Goal: Task Accomplishment & Management: Manage account settings

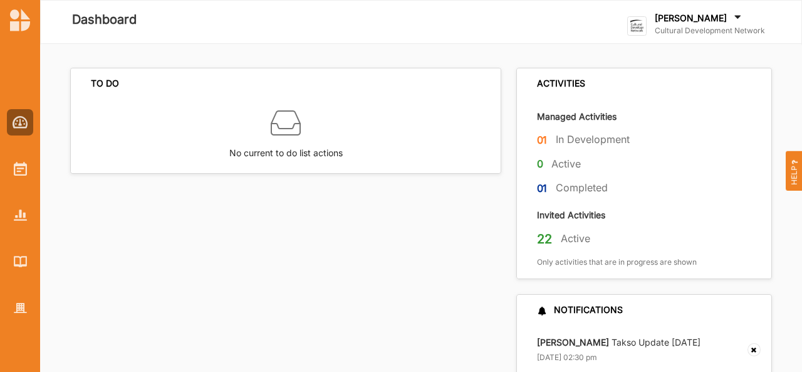
click at [702, 21] on div "[PERSON_NAME]" at bounding box center [710, 19] width 110 height 14
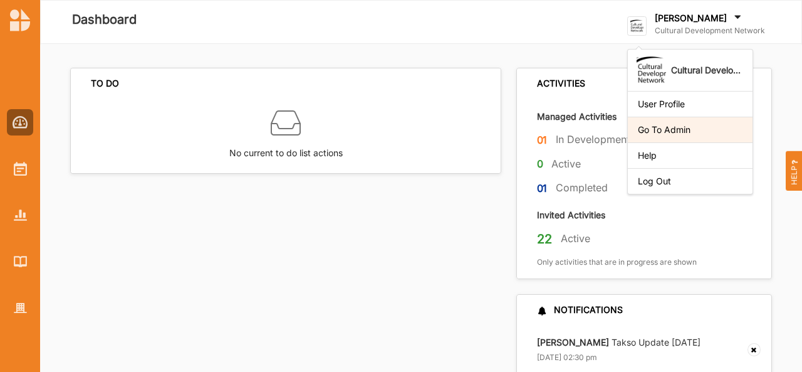
click at [682, 132] on div "Go To Admin" at bounding box center [690, 129] width 105 height 11
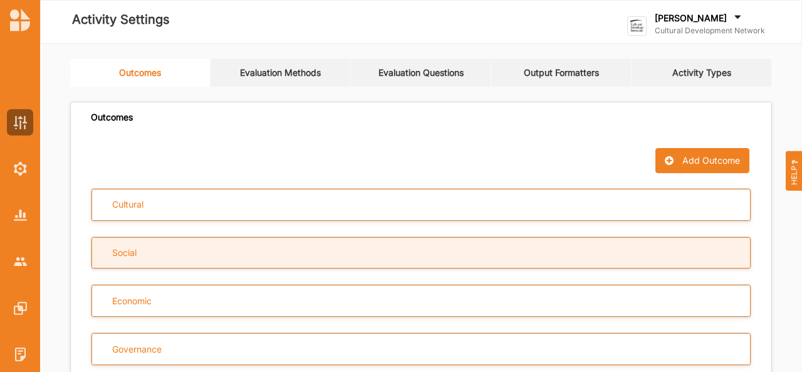
scroll to position [78, 0]
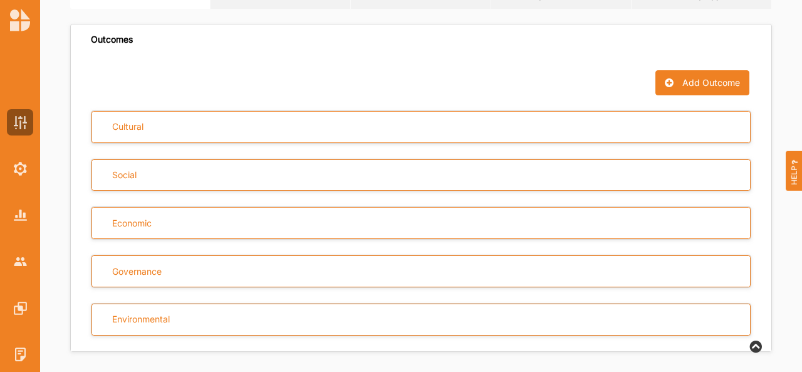
click at [170, 59] on div "Add Outcome Cultural Social Economic Governance Environmental" at bounding box center [421, 203] width 701 height 296
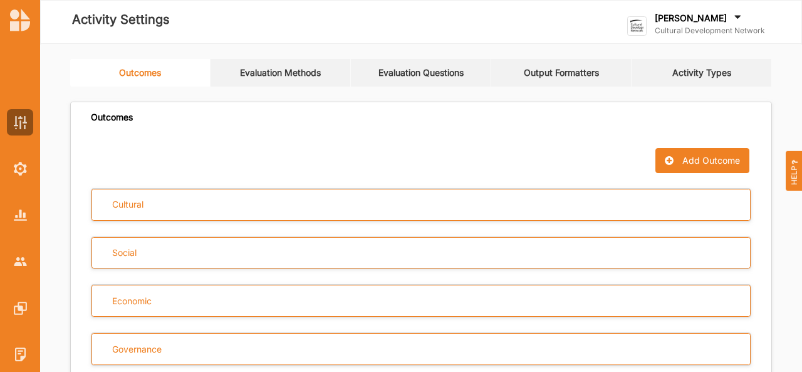
click at [444, 73] on link "Evaluation Questions" at bounding box center [421, 73] width 140 height 28
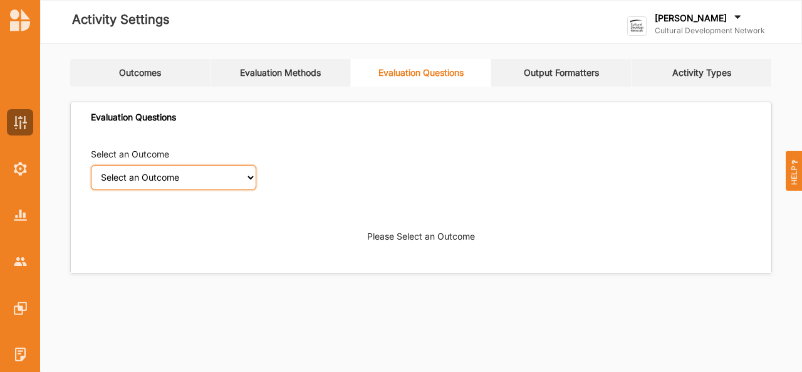
click at [246, 182] on select "Select an Outcome Creativity stimulated Aesthetic enrichment experienced Knowle…" at bounding box center [173, 177] width 165 height 25
click at [91, 165] on select "Select an Outcome Creativity stimulated Aesthetic enrichment experienced Knowle…" at bounding box center [173, 177] width 165 height 25
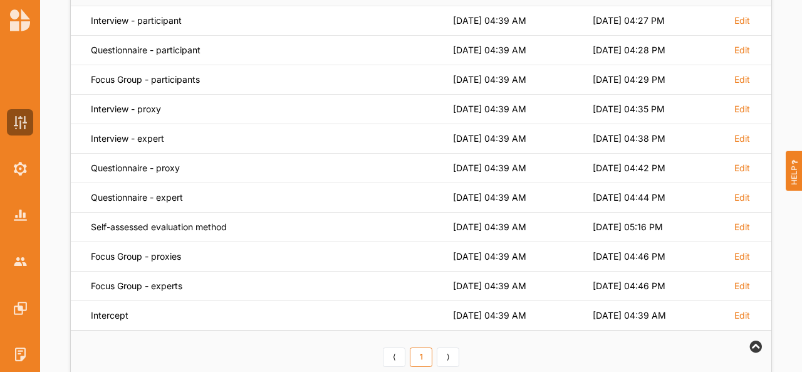
scroll to position [229, 0]
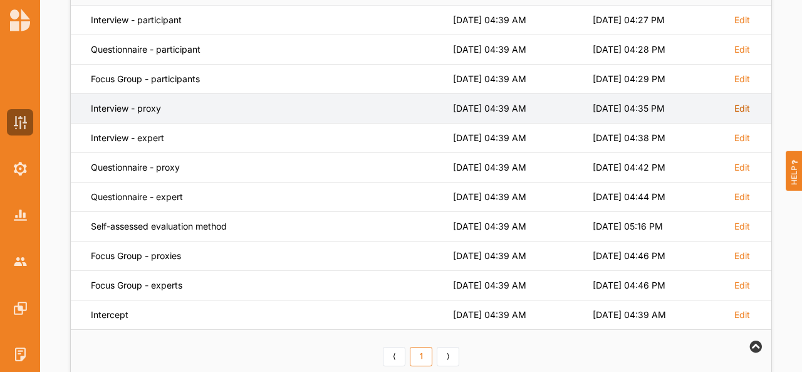
click at [742, 107] on label "Edit" at bounding box center [743, 108] width 16 height 11
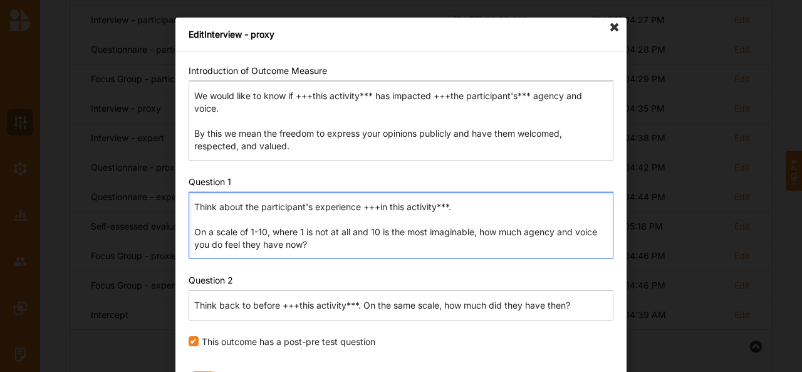
click at [244, 206] on p "Think about the participant's experience +++in this activity***. On a scale of …" at bounding box center [400, 226] width 413 height 50
click at [326, 207] on p "Think about +++the participant's experience +++in this activity***. On a scale …" at bounding box center [400, 226] width 413 height 50
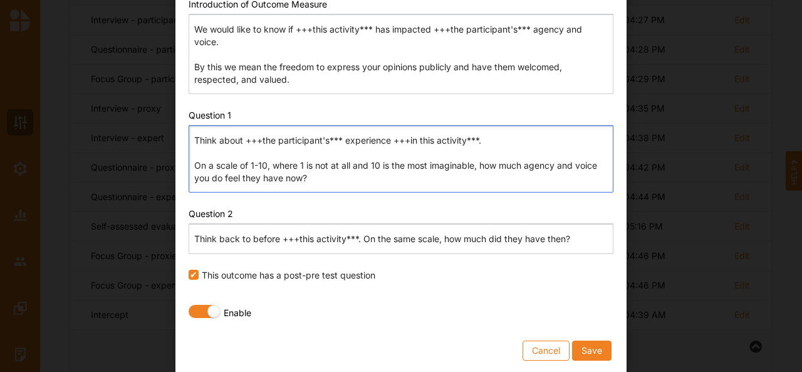
scroll to position [66, 0]
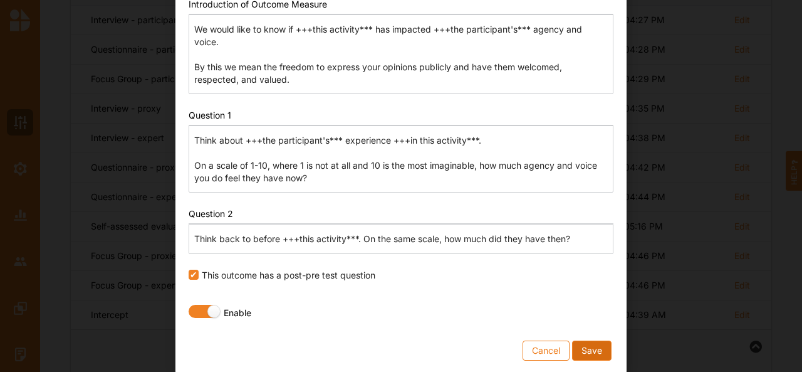
click at [588, 348] on button "Save" at bounding box center [591, 350] width 39 height 20
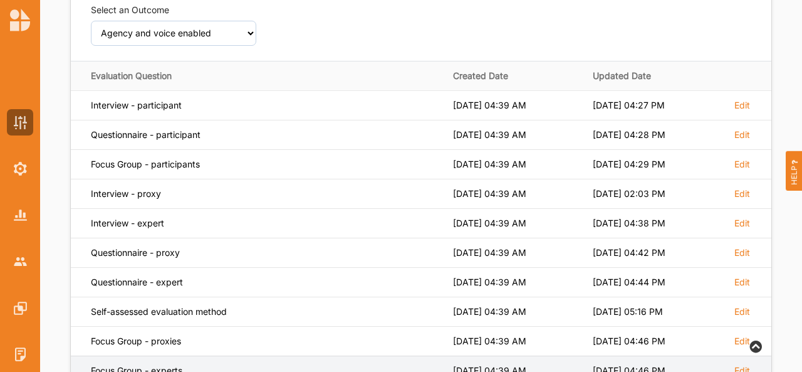
scroll to position [143, 0]
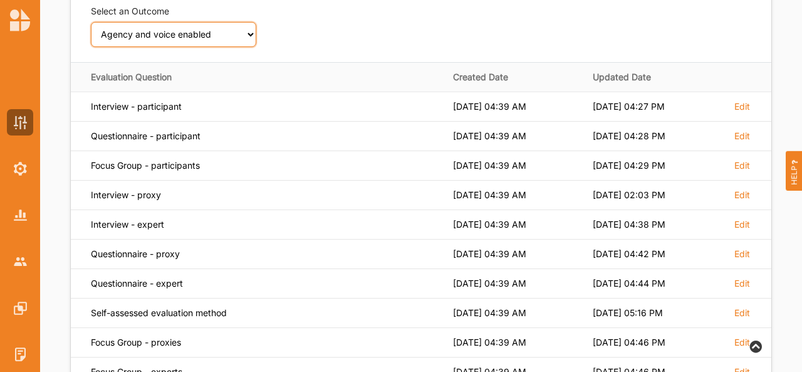
click at [233, 41] on select "Select an Outcome Creativity stimulated Aesthetic enrichment experienced Knowle…" at bounding box center [173, 34] width 165 height 25
click at [91, 22] on select "Select an Outcome Creativity stimulated Aesthetic enrichment experienced Knowle…" at bounding box center [173, 34] width 165 height 25
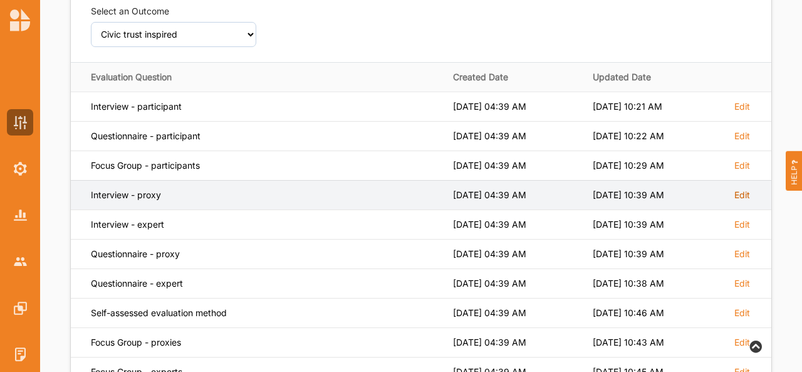
click at [747, 191] on label "Edit" at bounding box center [743, 194] width 16 height 11
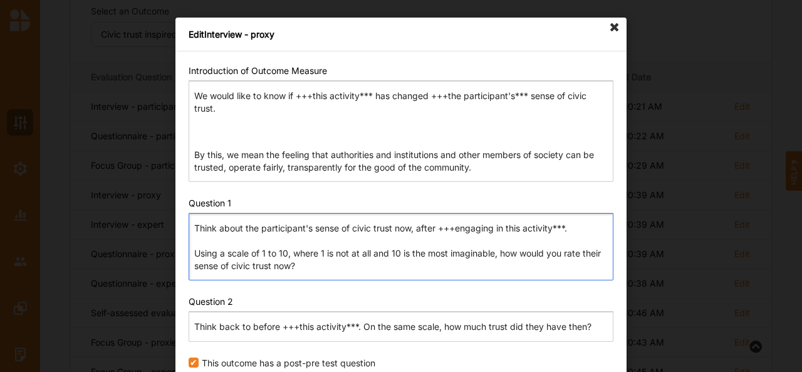
click at [244, 228] on p "Think about the participant's sense of civic trust now, after +++engaging in th…" at bounding box center [400, 247] width 413 height 50
click at [326, 228] on p "Think about +++the participant's sense of civic trust now, after +++engaging in…" at bounding box center [400, 247] width 413 height 50
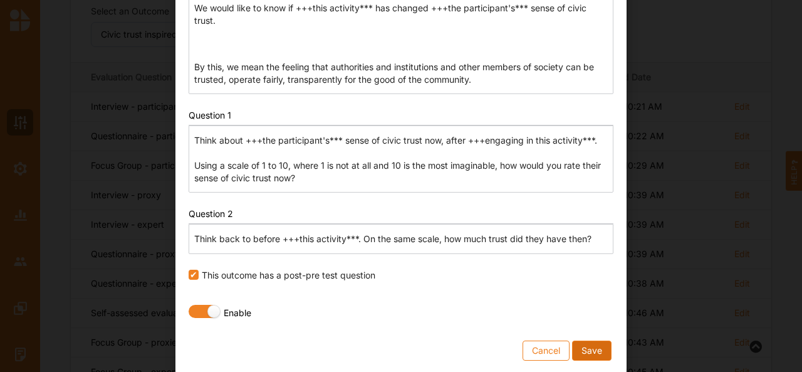
click at [594, 346] on button "Save" at bounding box center [591, 350] width 39 height 20
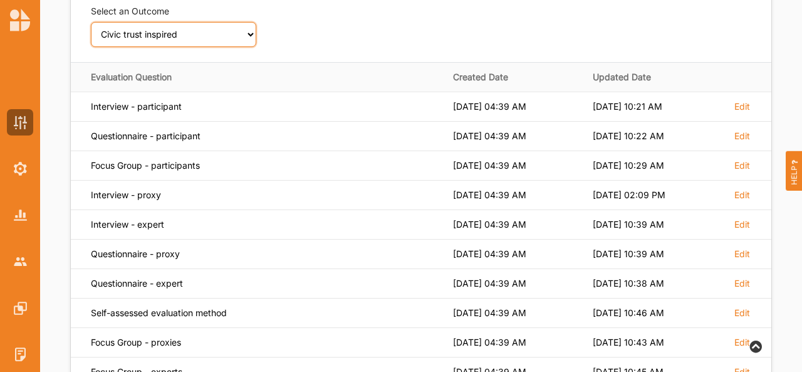
click at [204, 38] on select "Select an Outcome Creativity stimulated Aesthetic enrichment experienced Knowle…" at bounding box center [173, 34] width 165 height 25
click at [91, 22] on select "Select an Outcome Creativity stimulated Aesthetic enrichment experienced Knowle…" at bounding box center [173, 34] width 165 height 25
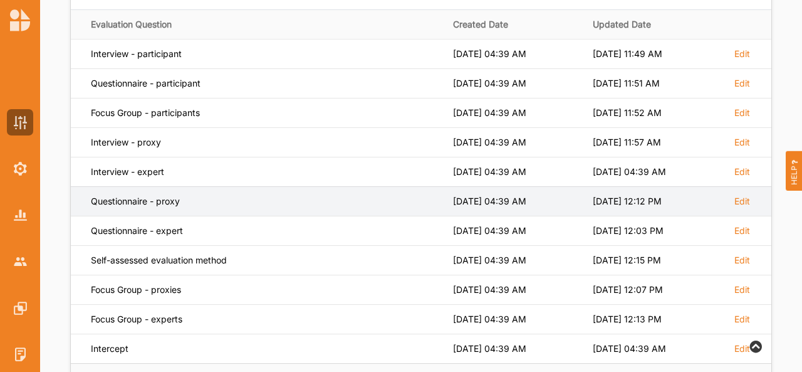
scroll to position [204, 0]
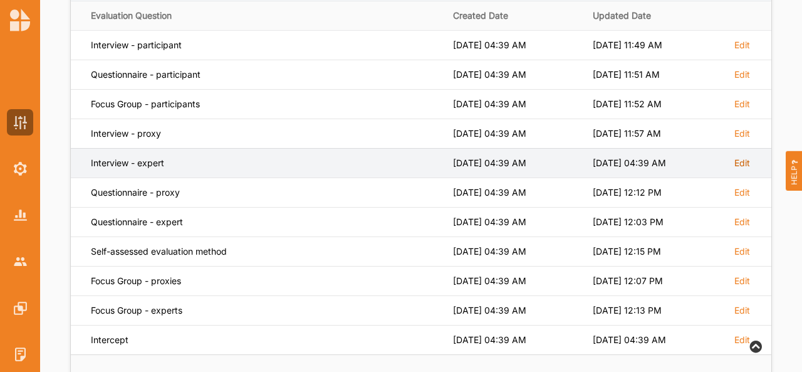
click at [745, 159] on label "Edit" at bounding box center [743, 162] width 16 height 11
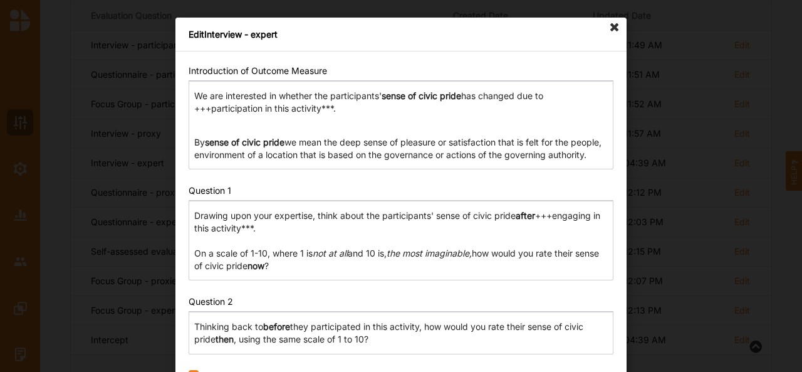
click at [609, 27] on icon at bounding box center [615, 28] width 20 height 20
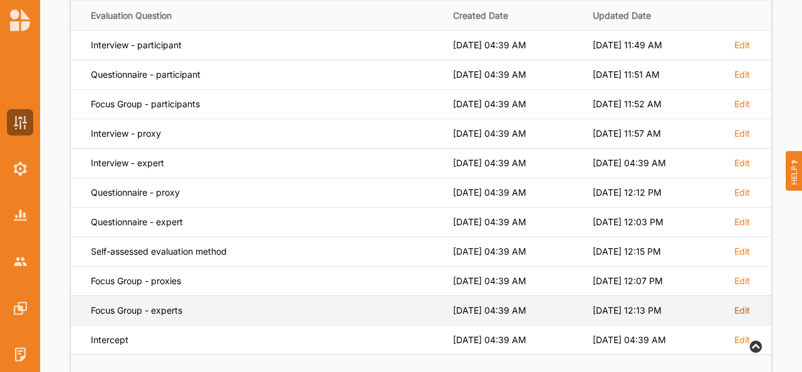
click at [738, 305] on label "Edit" at bounding box center [743, 310] width 16 height 11
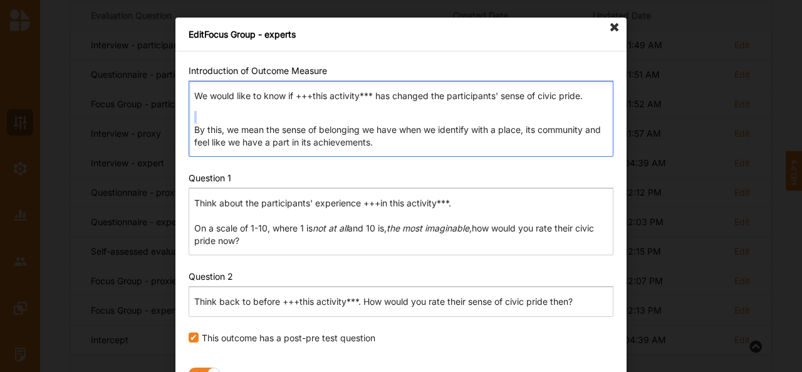
drag, startPoint x: 592, startPoint y: 95, endPoint x: 181, endPoint y: 110, distance: 411.5
click at [181, 110] on div "Introduction of Outcome Measure Rich Text Editor We would like to know if +++th…" at bounding box center [401, 243] width 451 height 385
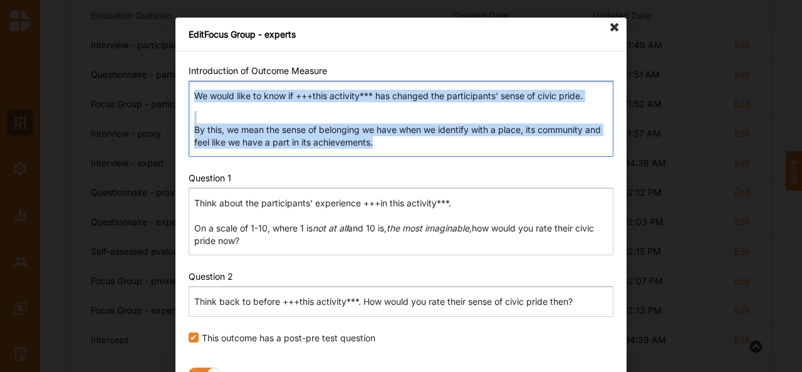
drag, startPoint x: 376, startPoint y: 145, endPoint x: 190, endPoint y: 97, distance: 192.2
click at [190, 97] on div "We would like to know if +++this activity*** has changed the participants' sens…" at bounding box center [401, 119] width 425 height 76
copy div "We would like to know if +++this activity*** has changed the participants' sens…"
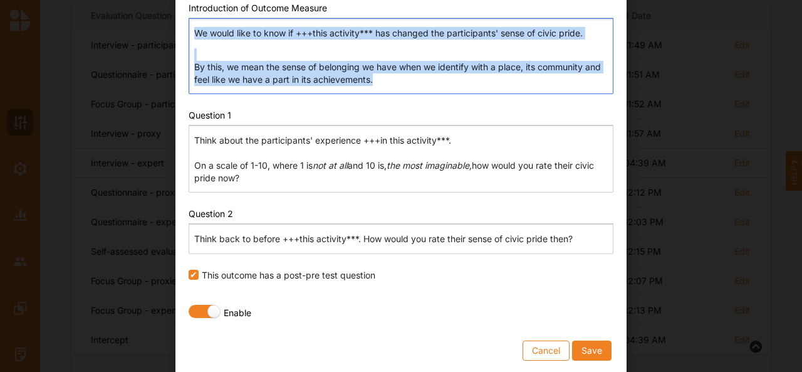
scroll to position [63, 0]
click at [538, 348] on button "Cancel" at bounding box center [546, 350] width 47 height 20
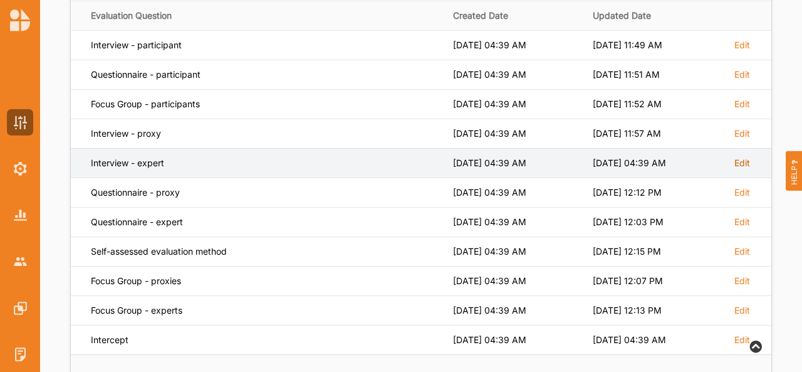
click at [738, 160] on label "Edit" at bounding box center [743, 162] width 16 height 11
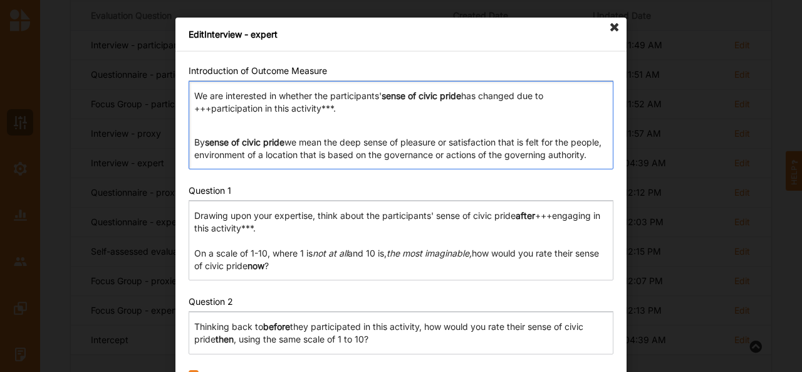
drag, startPoint x: 239, startPoint y: 170, endPoint x: 193, endPoint y: 96, distance: 87.3
click at [193, 96] on div "We are interested in whether the participants' sense of civic pride has changed…" at bounding box center [401, 125] width 425 height 88
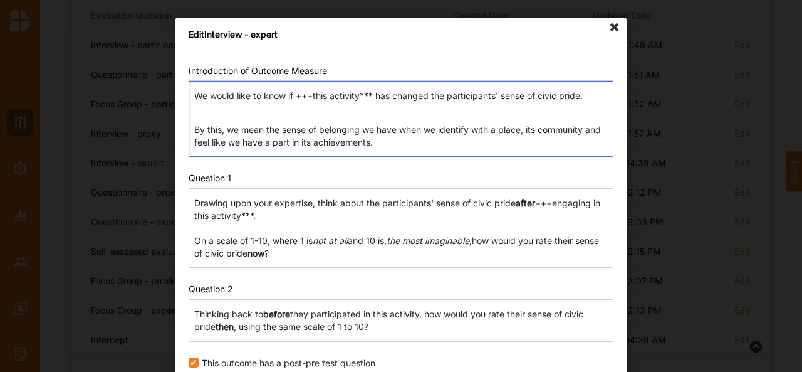
scroll to position [88, 0]
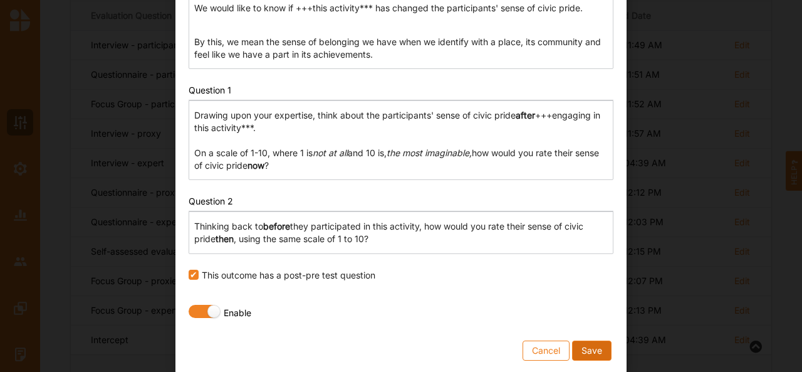
click at [593, 345] on button "Save" at bounding box center [591, 350] width 39 height 20
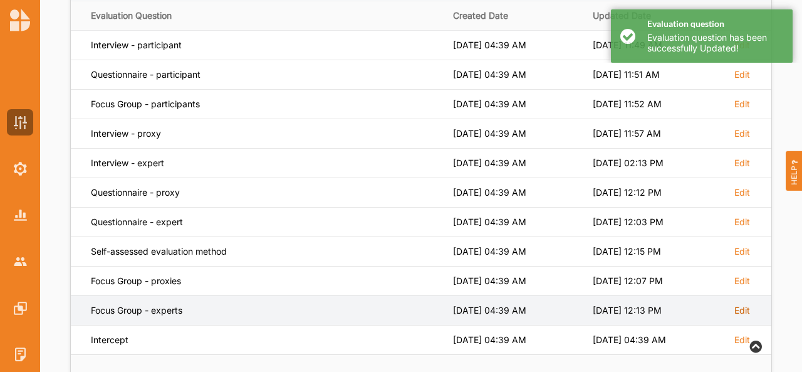
click at [743, 308] on label "Edit" at bounding box center [743, 310] width 16 height 11
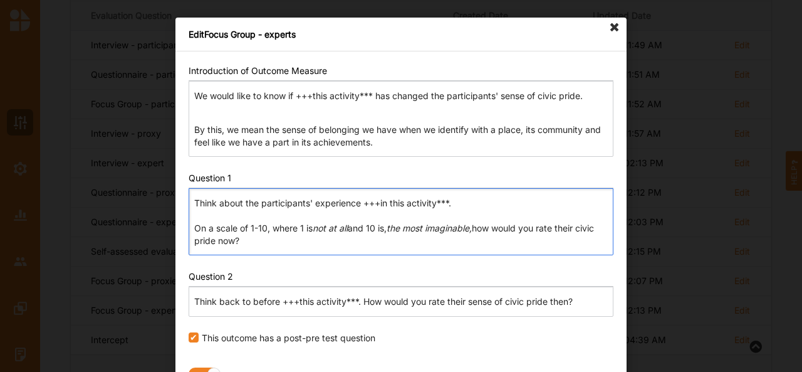
drag, startPoint x: 242, startPoint y: 236, endPoint x: 178, endPoint y: 197, distance: 74.8
drag, startPoint x: 178, startPoint y: 197, endPoint x: 399, endPoint y: 234, distance: 223.7
click at [399, 234] on p "Think about the participants' experience +++in this activity***. On a scale of …" at bounding box center [400, 222] width 413 height 50
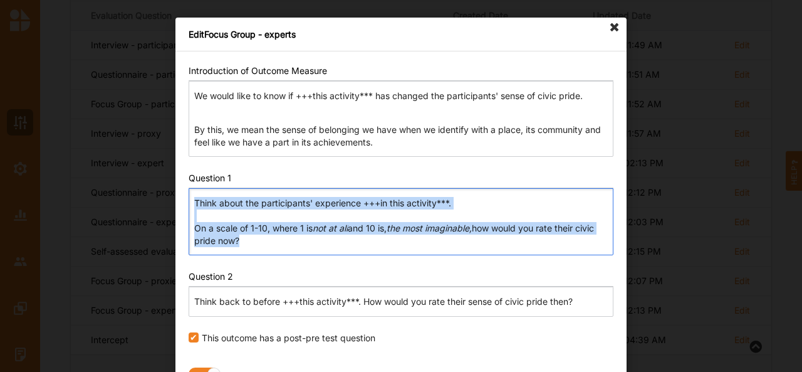
drag, startPoint x: 236, startPoint y: 239, endPoint x: 187, endPoint y: 202, distance: 60.4
click at [189, 202] on div "Think about the participants' experience +++in this activity***. On a scale of …" at bounding box center [401, 221] width 425 height 67
copy p "Think about the participants' experience +++in this activity***. On a scale of …"
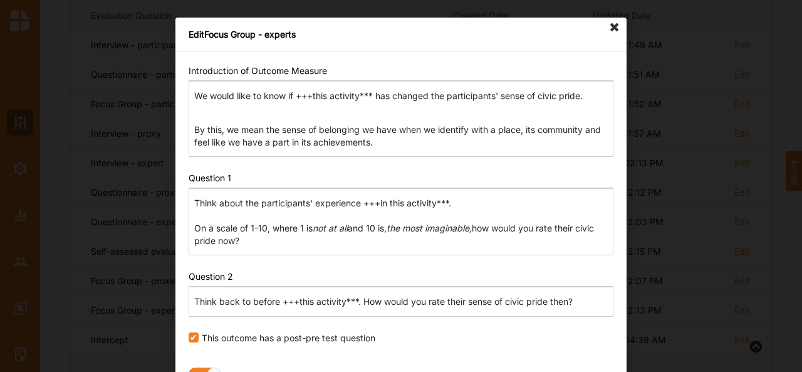
click at [332, 370] on div "Enable" at bounding box center [401, 373] width 425 height 29
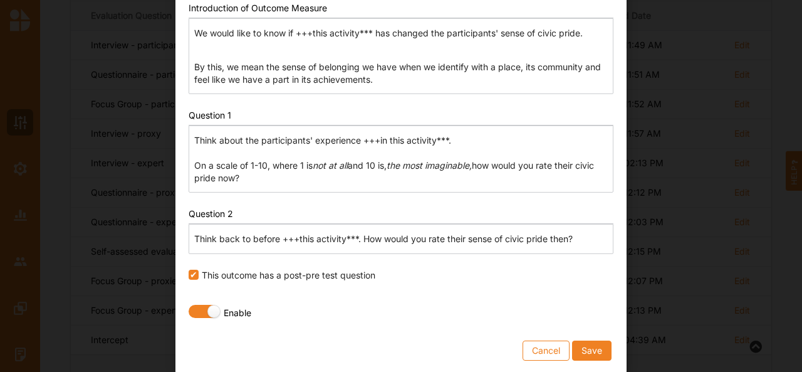
scroll to position [61, 0]
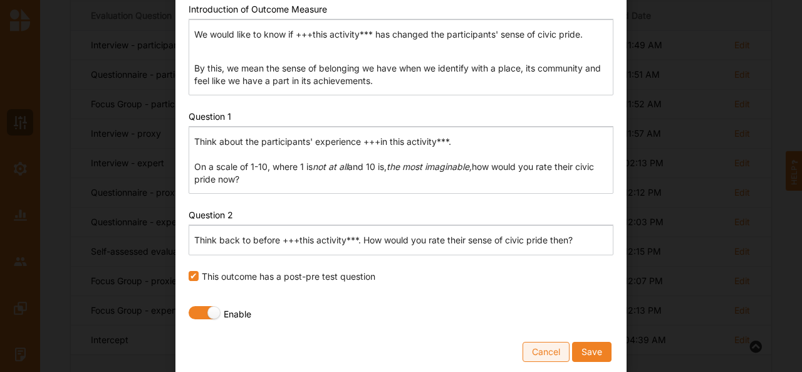
click at [542, 350] on button "Cancel" at bounding box center [546, 352] width 47 height 20
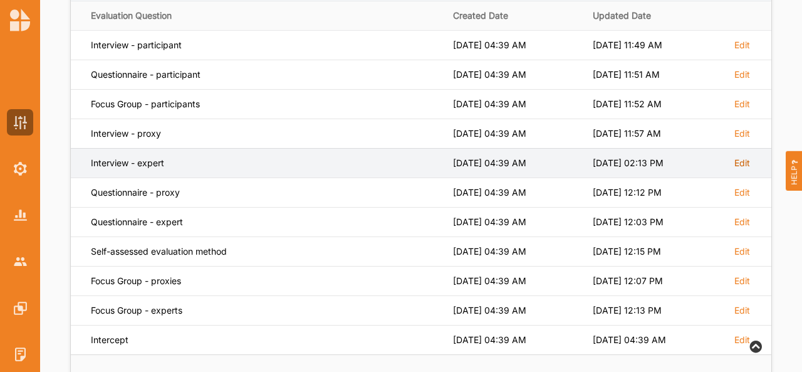
click at [740, 163] on label "Edit" at bounding box center [743, 162] width 16 height 11
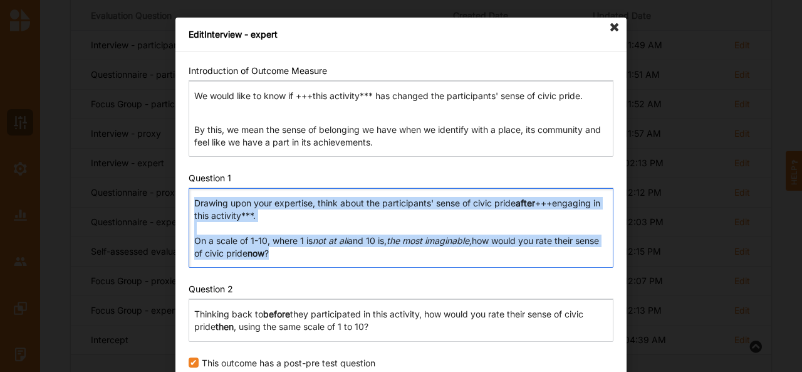
drag, startPoint x: 307, startPoint y: 259, endPoint x: 182, endPoint y: 197, distance: 140.2
click at [182, 197] on div "Introduction of Outcome Measure Rich Text Editor We would like to know if +++th…" at bounding box center [401, 256] width 451 height 410
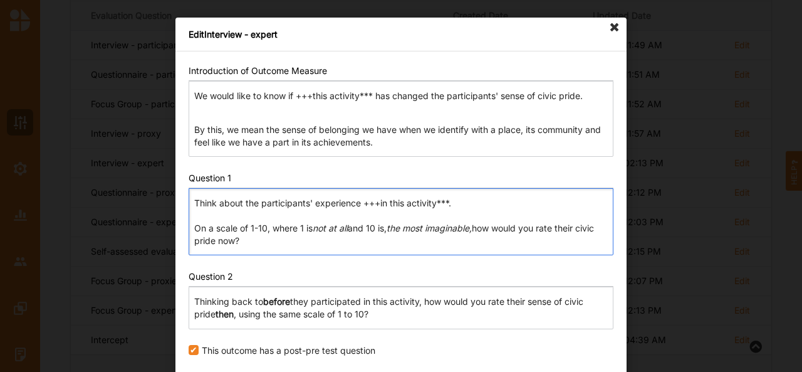
scroll to position [75, 0]
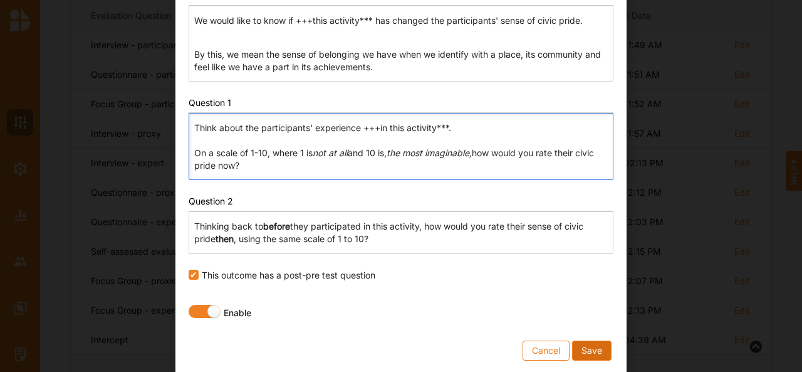
click at [589, 352] on button "Save" at bounding box center [591, 350] width 39 height 20
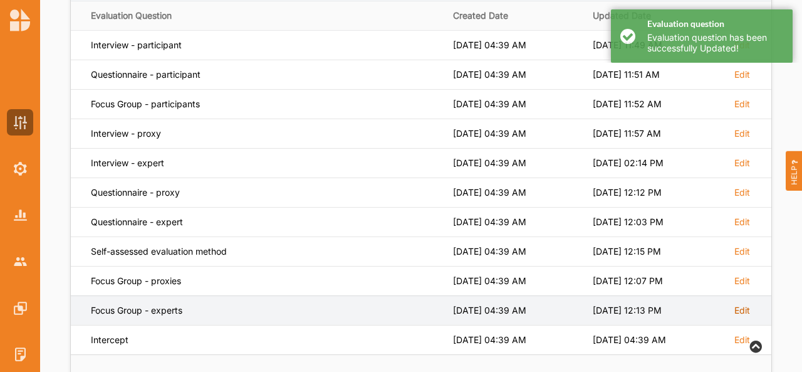
click at [740, 307] on label "Edit" at bounding box center [743, 310] width 16 height 11
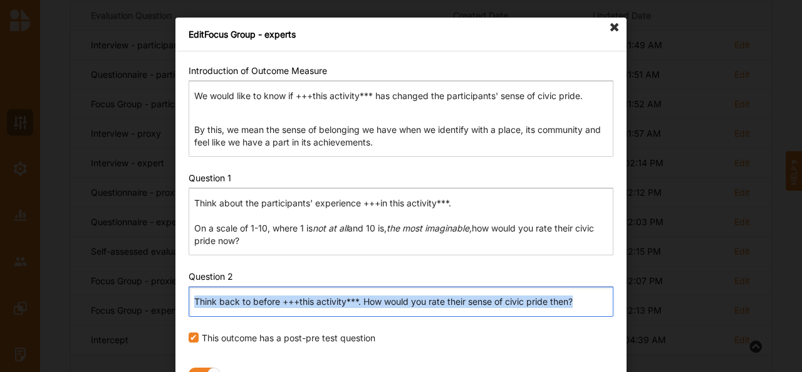
drag, startPoint x: 577, startPoint y: 298, endPoint x: 165, endPoint y: 290, distance: 411.9
click at [165, 290] on div "Edit Focus Group - experts Introduction of Outcome Measure Rich Text Editor We …" at bounding box center [401, 186] width 802 height 372
copy p "Think back to before +++this activity***. How would you rate their sense of civ…"
click at [165, 290] on div "Edit Focus Group - experts Introduction of Outcome Measure Rich Text Editor We …" at bounding box center [401, 186] width 802 height 372
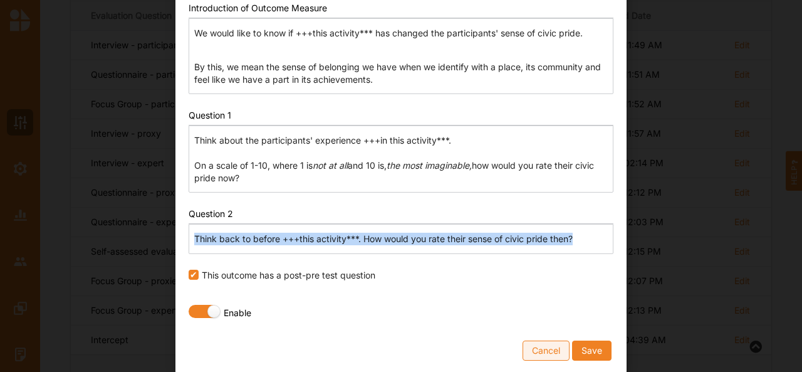
click at [523, 347] on button "Cancel" at bounding box center [546, 350] width 47 height 20
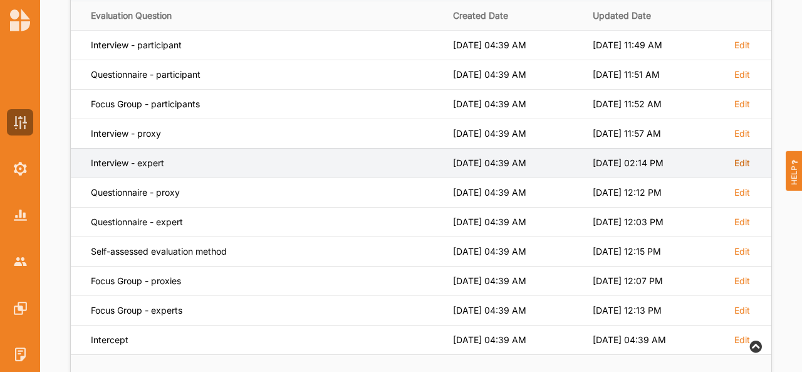
click at [750, 164] on label "Edit" at bounding box center [743, 162] width 16 height 11
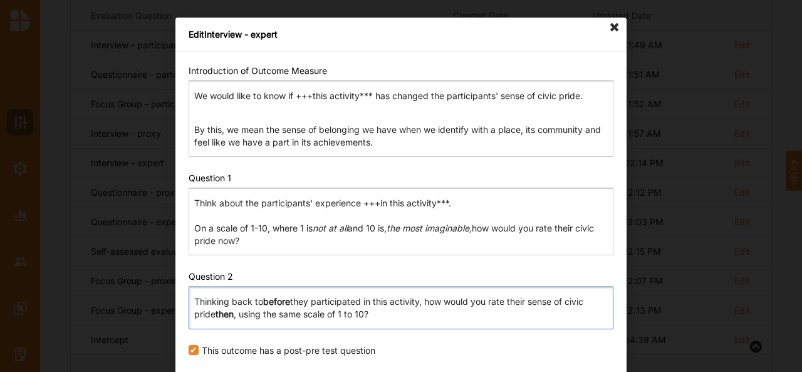
drag, startPoint x: 372, startPoint y: 319, endPoint x: 179, endPoint y: 294, distance: 195.3
click at [179, 294] on div "Introduction of Outcome Measure Rich Text Editor We would like to know if +++th…" at bounding box center [401, 249] width 451 height 397
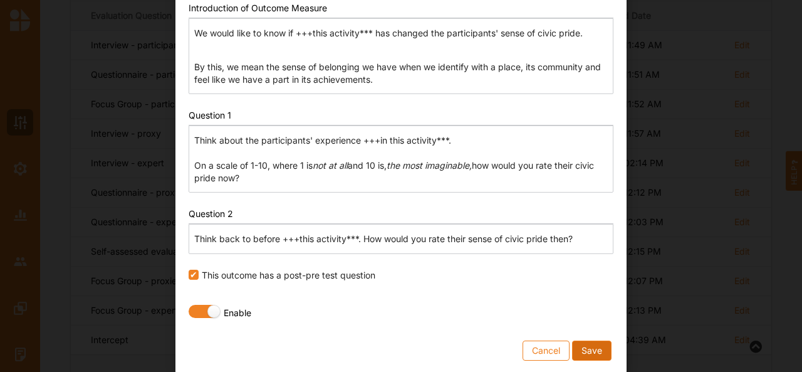
click at [597, 345] on button "Save" at bounding box center [591, 350] width 39 height 20
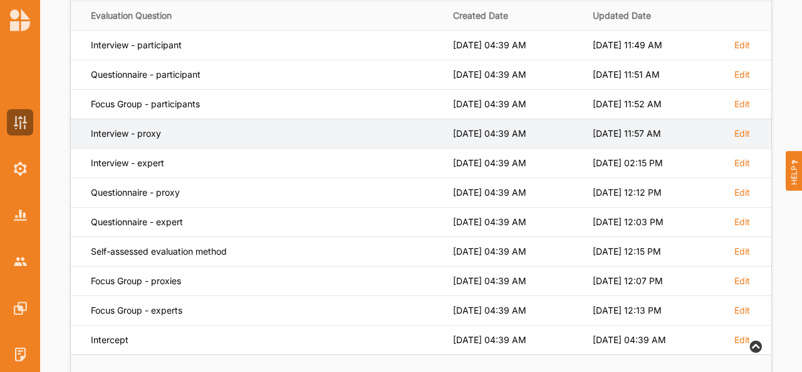
scroll to position [0, 0]
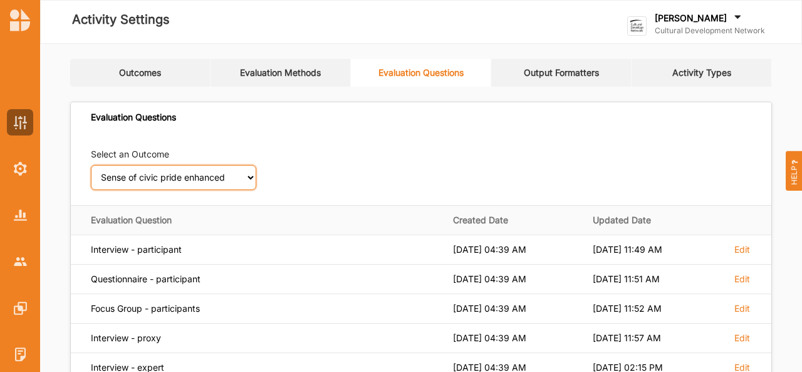
click at [217, 175] on select "Select an Outcome Creativity stimulated Aesthetic enrichment experienced Knowle…" at bounding box center [173, 177] width 165 height 25
click at [91, 165] on select "Select an Outcome Creativity stimulated Aesthetic enrichment experienced Knowle…" at bounding box center [173, 177] width 165 height 25
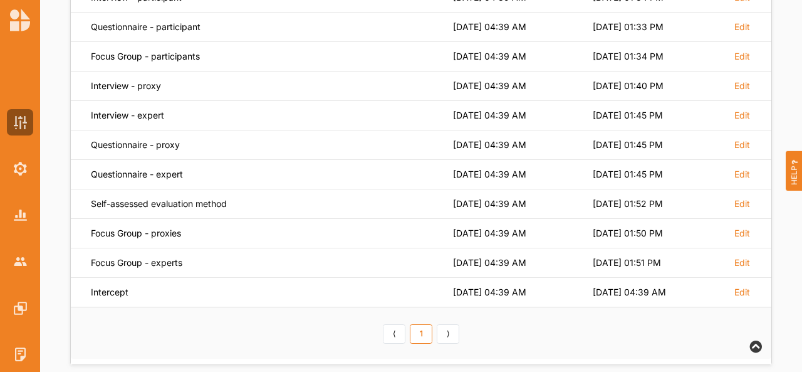
scroll to position [266, 0]
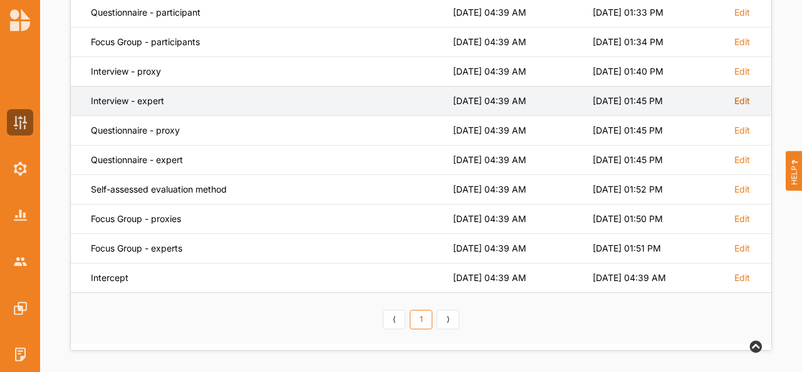
click at [740, 97] on label "Edit" at bounding box center [743, 100] width 16 height 11
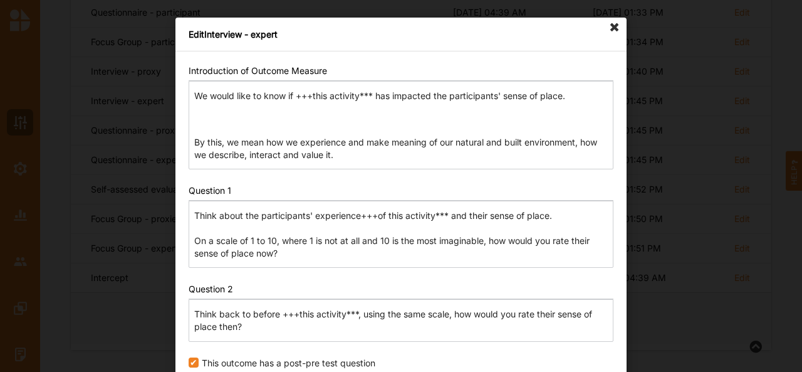
click at [358, 215] on p "Think about the participants' experience+++of this activity*** and their sense …" at bounding box center [400, 234] width 413 height 50
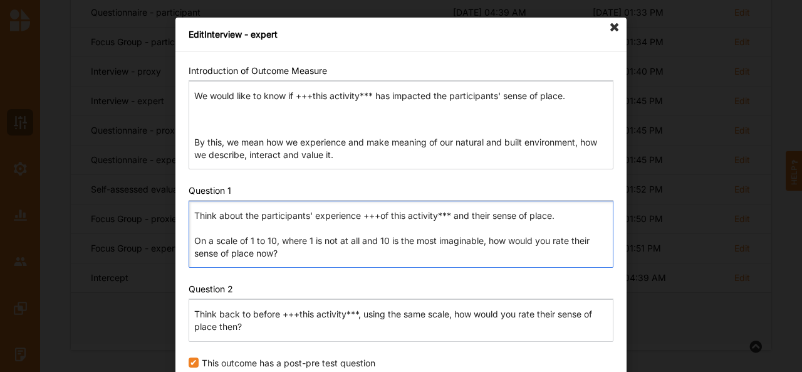
scroll to position [88, 0]
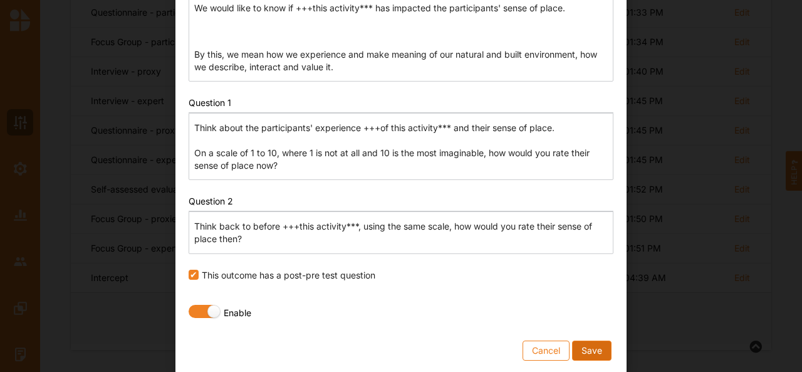
click at [588, 344] on button "Save" at bounding box center [591, 350] width 39 height 20
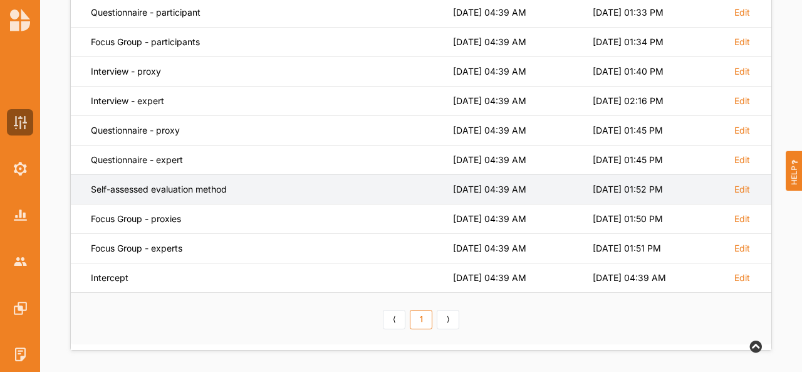
scroll to position [0, 0]
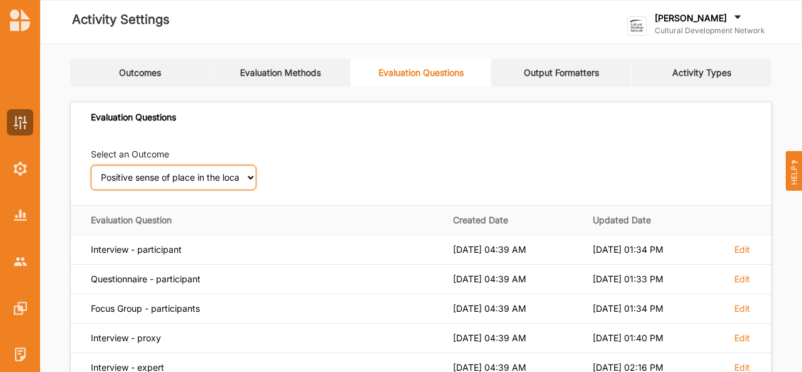
click at [240, 180] on select "Select an Outcome Creativity stimulated Aesthetic enrichment experienced Knowle…" at bounding box center [173, 177] width 165 height 25
click at [91, 165] on select "Select an Outcome Creativity stimulated Aesthetic enrichment experienced Knowle…" at bounding box center [173, 177] width 165 height 25
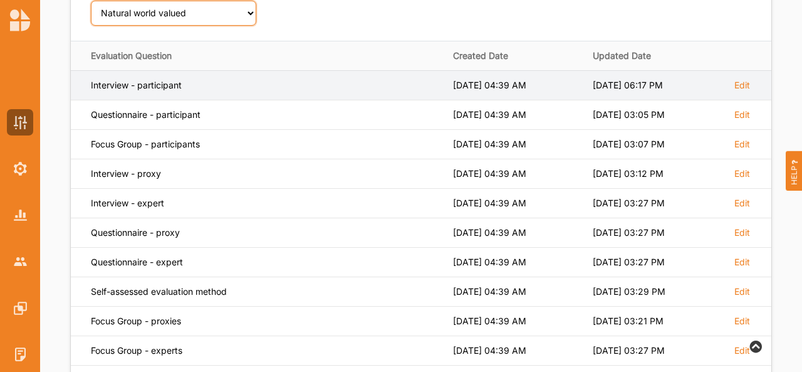
scroll to position [169, 0]
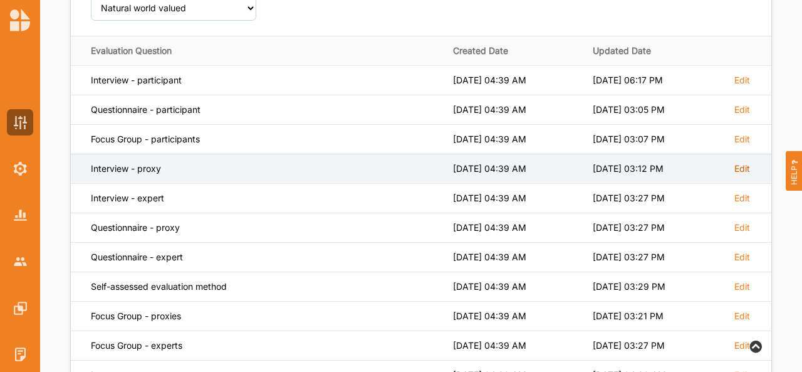
click at [746, 166] on label "Edit" at bounding box center [743, 168] width 16 height 11
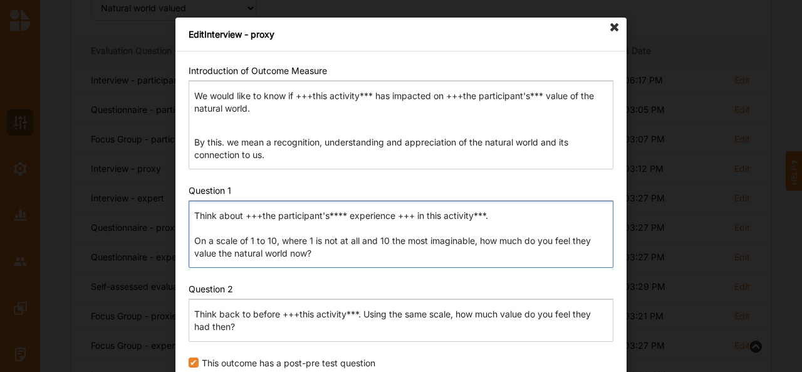
click at [344, 216] on p "Think about +++the participant's**** experience +++ in this activity***. On a s…" at bounding box center [400, 234] width 413 height 50
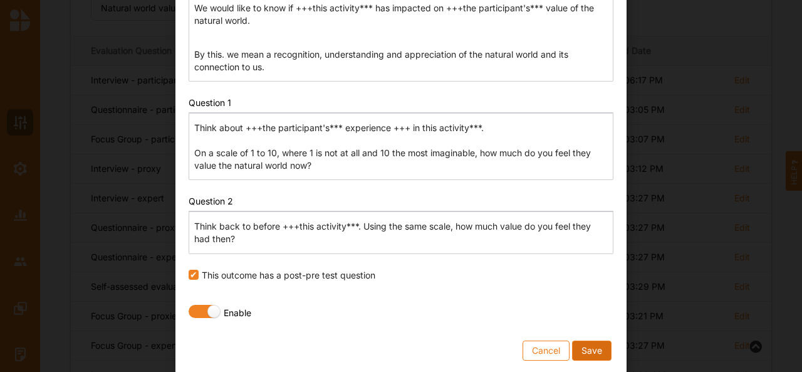
click at [595, 344] on button "Save" at bounding box center [591, 350] width 39 height 20
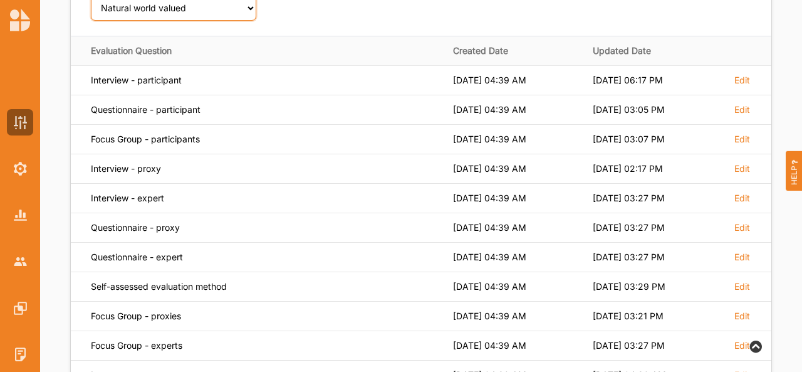
scroll to position [164, 0]
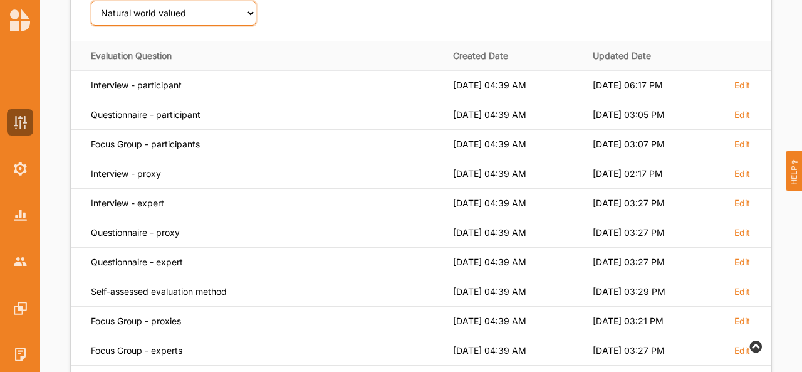
click at [173, 16] on select "Select an Outcome Creativity stimulated Aesthetic enrichment experienced Knowle…" at bounding box center [173, 13] width 165 height 25
click at [91, 1] on select "Select an Outcome Creativity stimulated Aesthetic enrichment experienced Knowle…" at bounding box center [173, 13] width 165 height 25
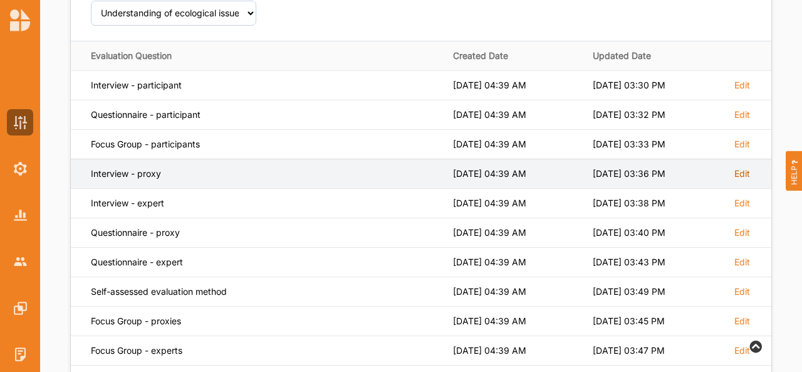
click at [743, 169] on label "Edit" at bounding box center [743, 173] width 16 height 11
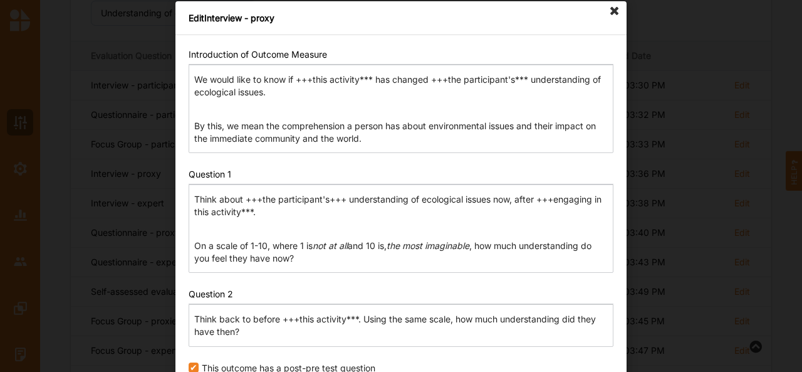
scroll to position [16, 0]
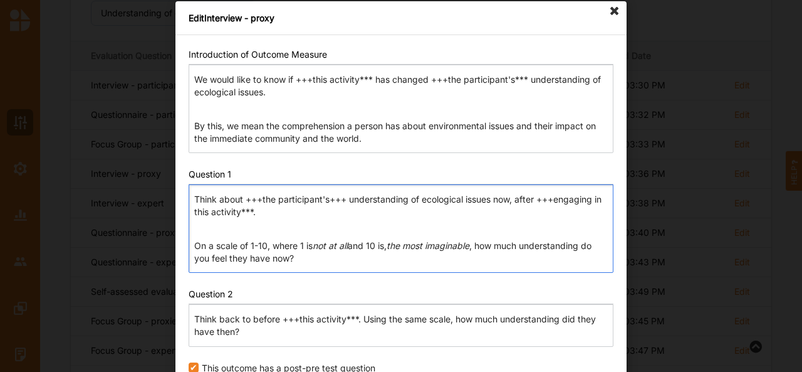
click at [345, 197] on p "Think about +++the participant's+++ understanding of ecological issues now, aft…" at bounding box center [400, 212] width 413 height 38
click at [474, 227] on p "Think about +++the participant's*** understanding of ecological issues now, aft…" at bounding box center [400, 212] width 413 height 38
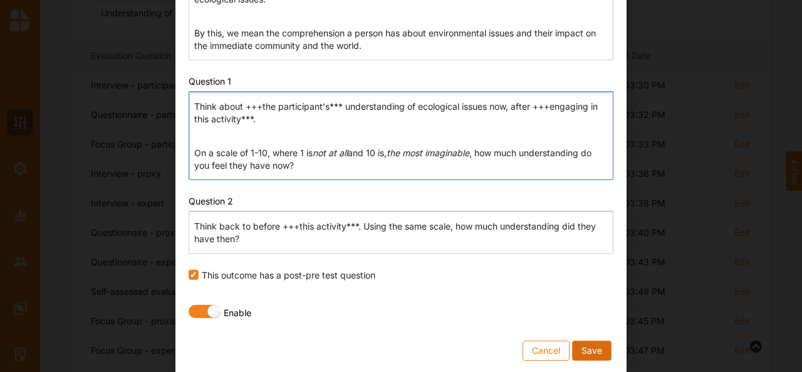
click at [593, 350] on button "Save" at bounding box center [591, 350] width 39 height 20
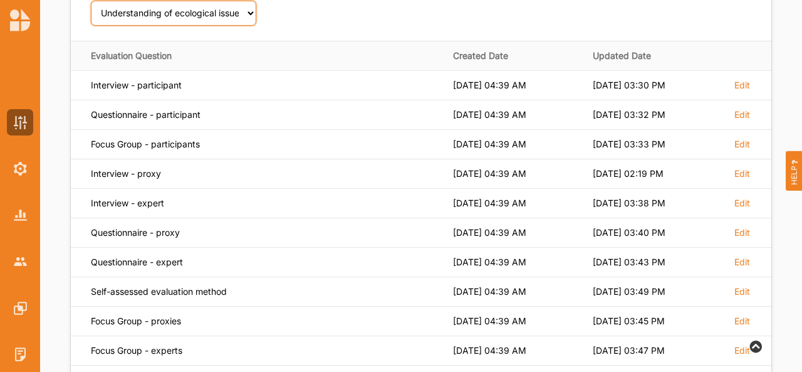
click at [179, 19] on select "Select an Outcome Creativity stimulated Aesthetic enrichment experienced Knowle…" at bounding box center [173, 13] width 165 height 25
click at [91, 1] on select "Select an Outcome Creativity stimulated Aesthetic enrichment experienced Knowle…" at bounding box center [173, 13] width 165 height 25
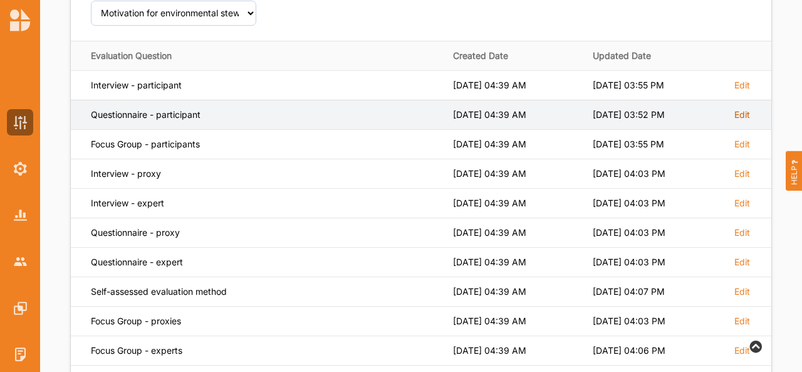
click at [748, 114] on label "Edit" at bounding box center [743, 114] width 16 height 11
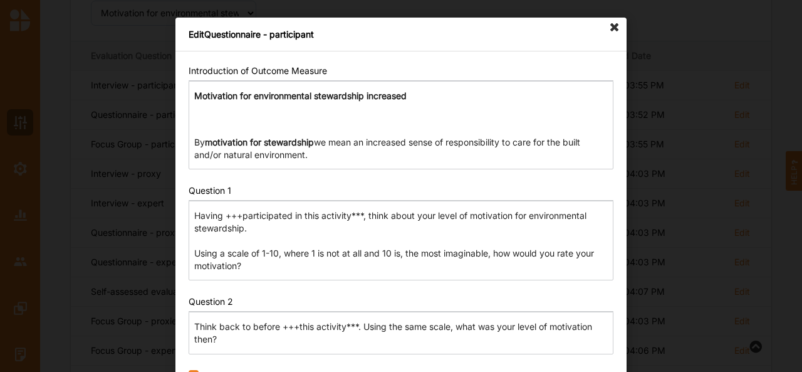
click at [612, 26] on icon at bounding box center [615, 28] width 20 height 20
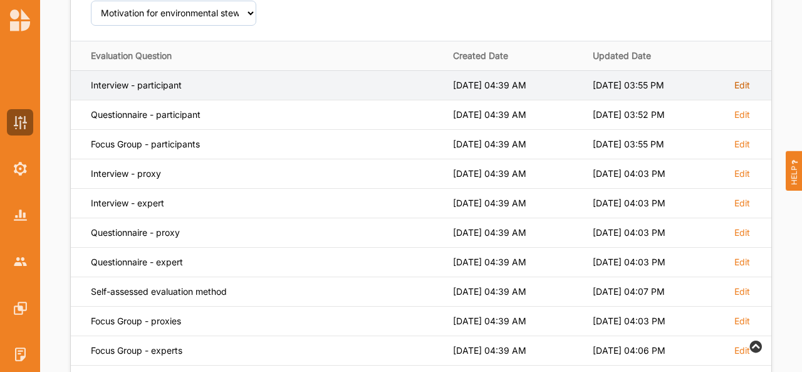
click at [743, 84] on label "Edit" at bounding box center [743, 85] width 16 height 11
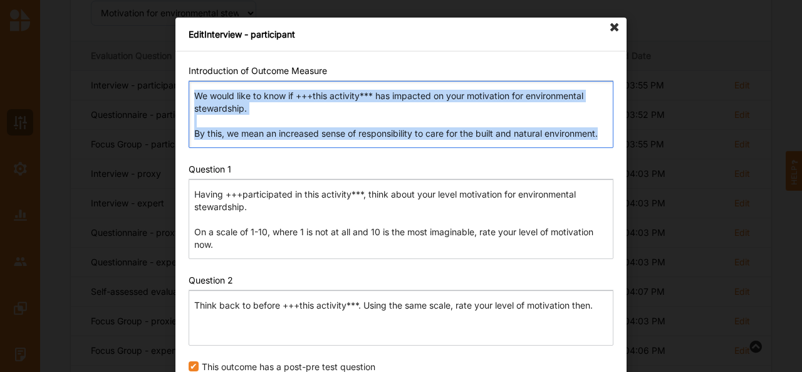
drag, startPoint x: 600, startPoint y: 134, endPoint x: 184, endPoint y: 98, distance: 417.7
click at [184, 98] on div "Introduction of Outcome Measure Rich Text Editor We would like to know if +++th…" at bounding box center [401, 258] width 451 height 414
copy p "We would like to know if +++this activity*** has impacted on your motivation fo…"
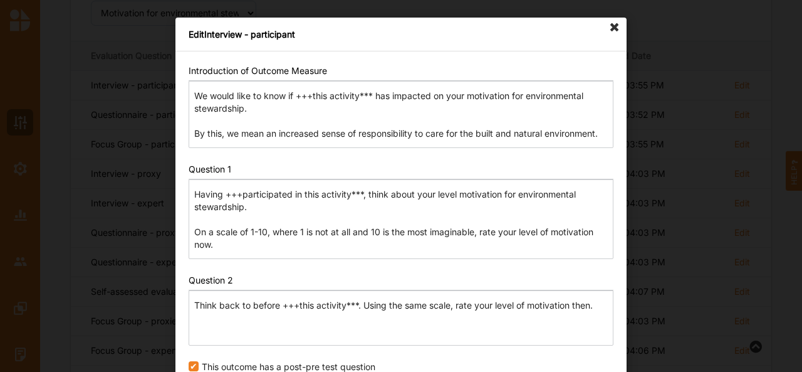
click at [609, 26] on icon at bounding box center [615, 28] width 20 height 20
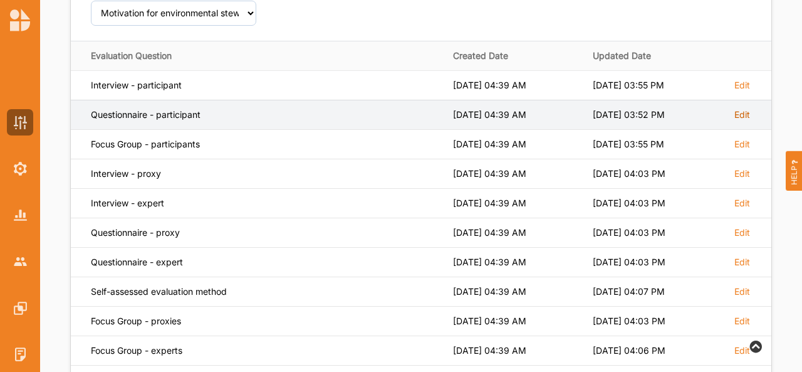
click at [746, 113] on label "Edit" at bounding box center [743, 114] width 16 height 11
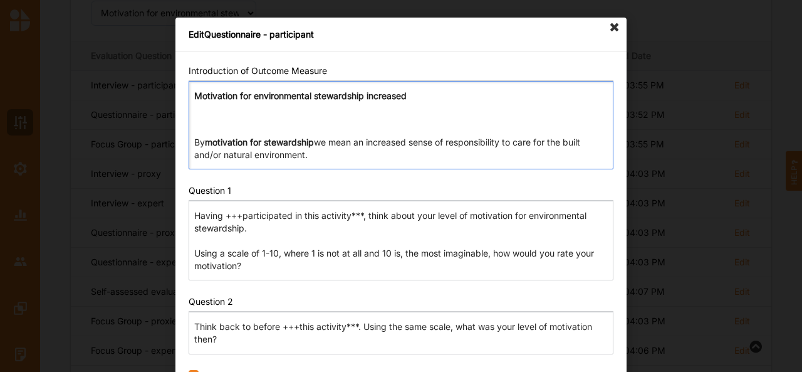
drag, startPoint x: 311, startPoint y: 155, endPoint x: 183, endPoint y: 91, distance: 143.0
click at [183, 91] on div "Introduction of Outcome Measure Rich Text Editor Motivation for environmental s…" at bounding box center [401, 262] width 451 height 422
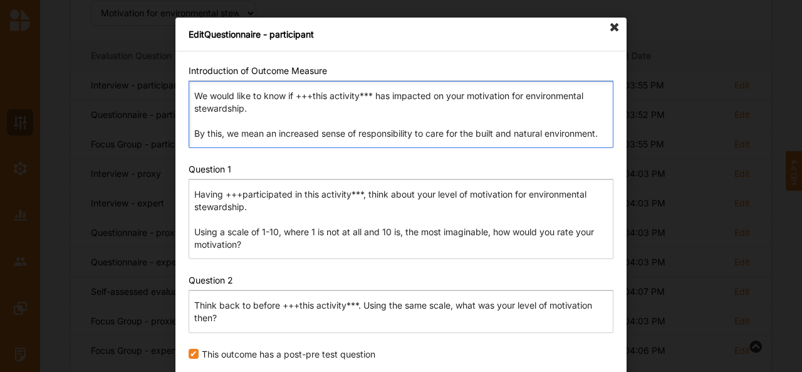
scroll to position [79, 0]
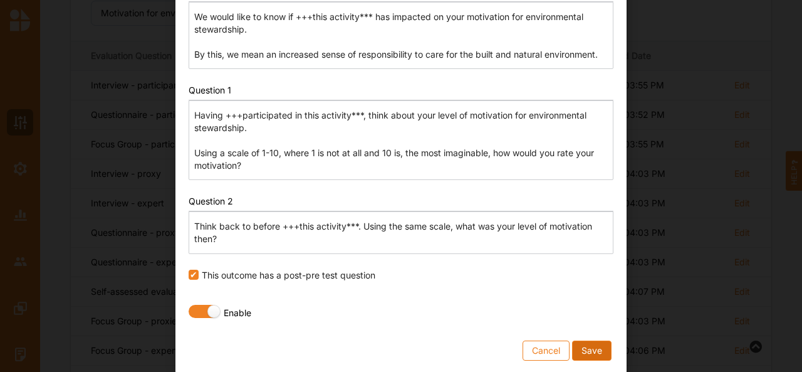
click at [588, 348] on button "Save" at bounding box center [591, 350] width 39 height 20
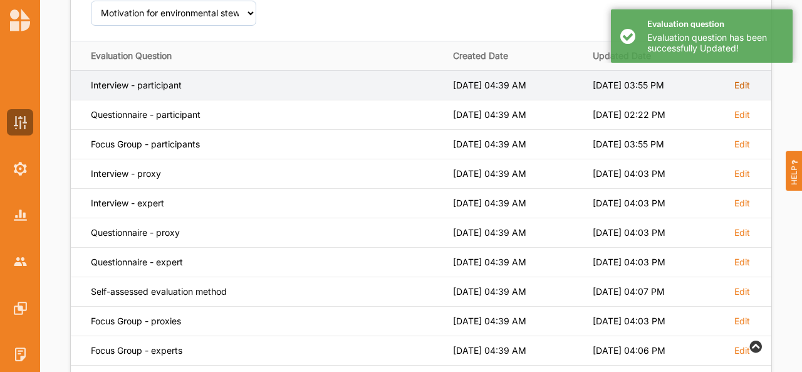
click at [744, 85] on label "Edit" at bounding box center [743, 85] width 16 height 11
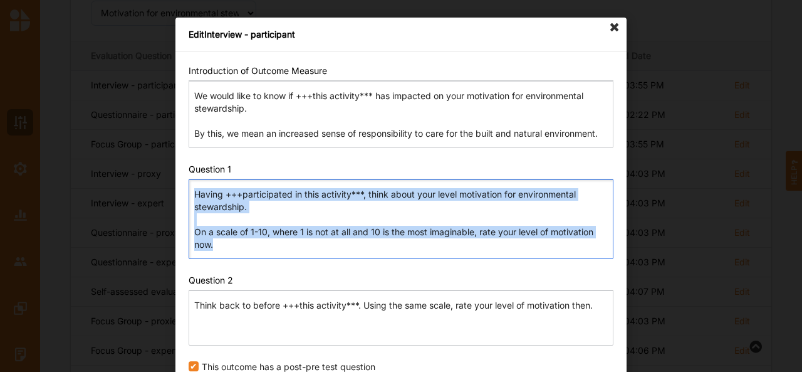
drag, startPoint x: 221, startPoint y: 249, endPoint x: 187, endPoint y: 186, distance: 71.8
click at [189, 186] on div "Having +++participated in this activity***, think about your level motivation f…" at bounding box center [401, 219] width 425 height 80
copy p "Having +++participated in this activity***, think about your level motivation f…"
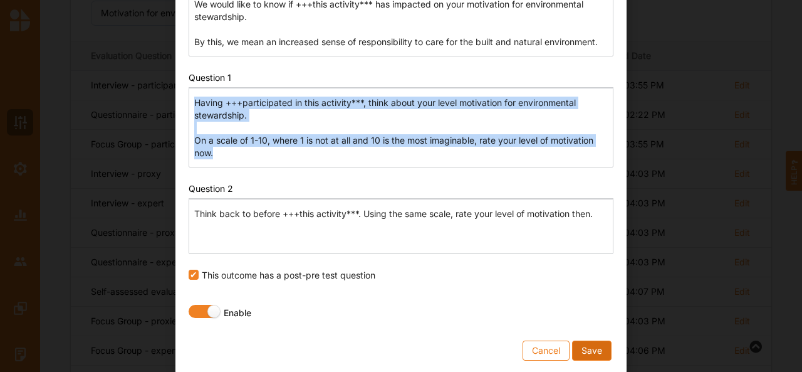
click at [588, 346] on button "Save" at bounding box center [591, 350] width 39 height 20
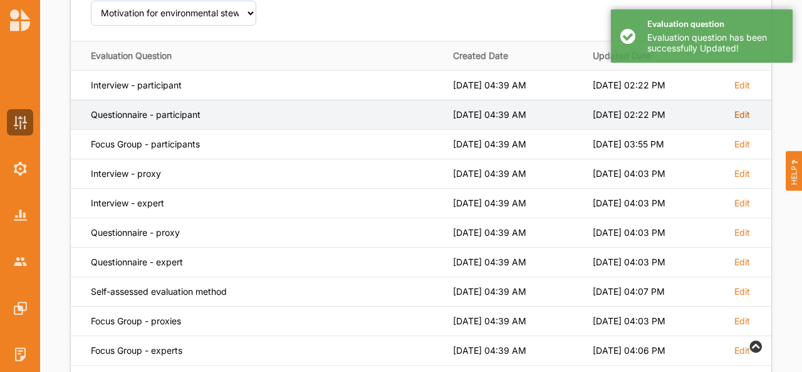
click at [739, 110] on label "Edit" at bounding box center [743, 114] width 16 height 11
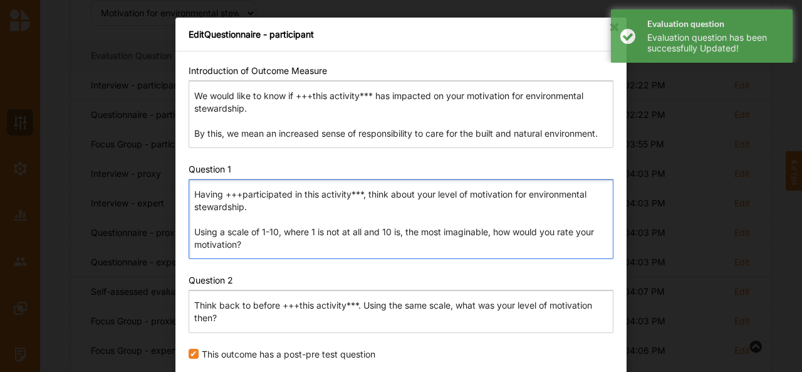
drag, startPoint x: 246, startPoint y: 246, endPoint x: 172, endPoint y: 188, distance: 93.7
click at [176, 188] on div "Introduction of Outcome Measure Rich Text Editor We would like to know if +++th…" at bounding box center [401, 251] width 451 height 401
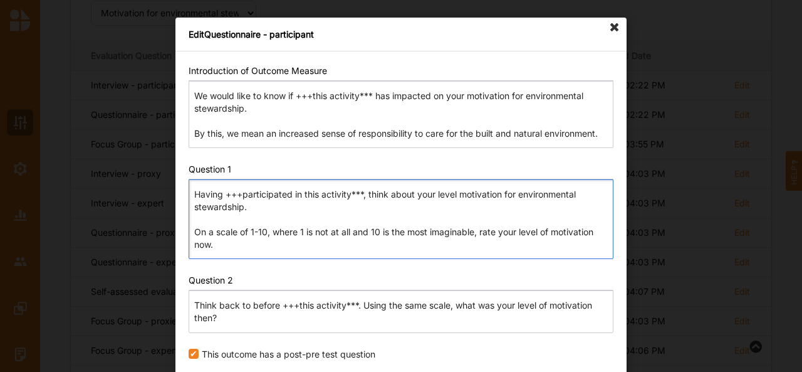
scroll to position [79, 0]
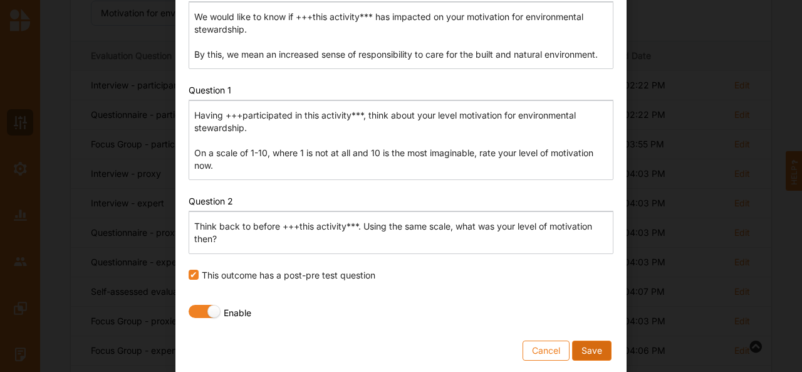
click at [600, 348] on button "Save" at bounding box center [591, 350] width 39 height 20
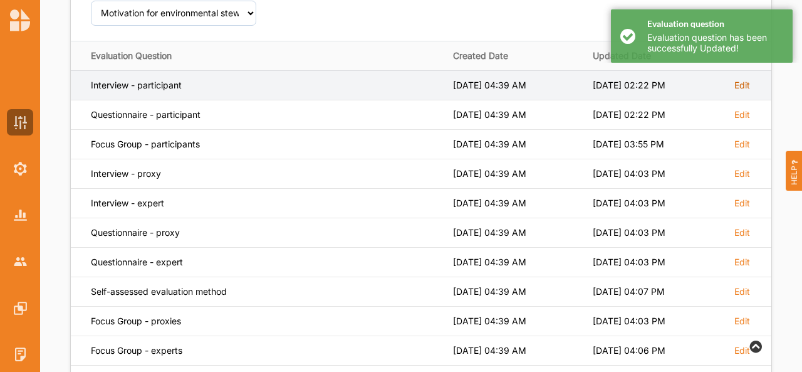
click at [744, 83] on label "Edit" at bounding box center [743, 85] width 16 height 11
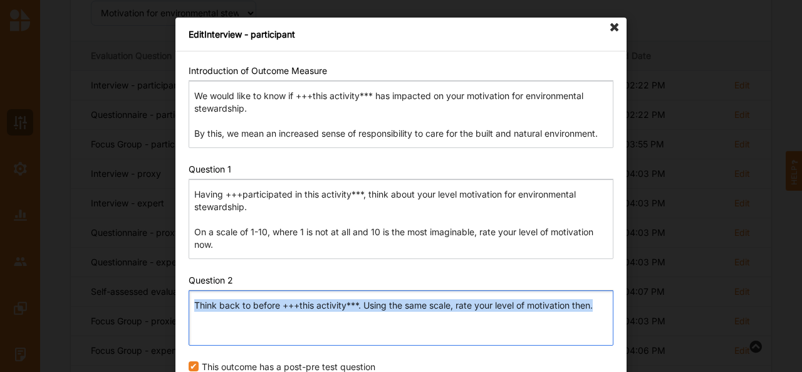
drag, startPoint x: 605, startPoint y: 304, endPoint x: 91, endPoint y: 267, distance: 515.3
click at [91, 267] on div "Edit Interview - participant Introduction of Outcome Measure Rich Text Editor W…" at bounding box center [401, 186] width 802 height 372
copy p "Think back to before +++this activity***. Using the same scale, rate your level…"
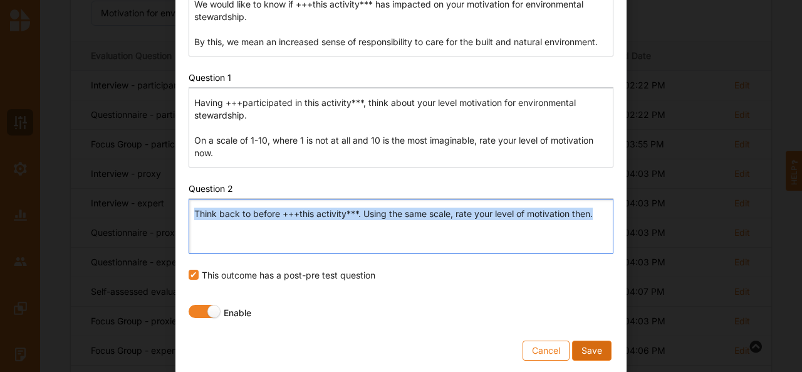
click at [600, 343] on button "Save" at bounding box center [591, 350] width 39 height 20
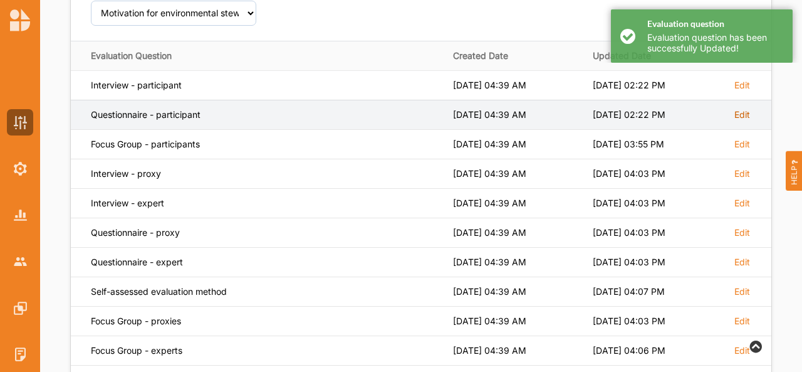
click at [742, 118] on label "Edit" at bounding box center [743, 114] width 16 height 11
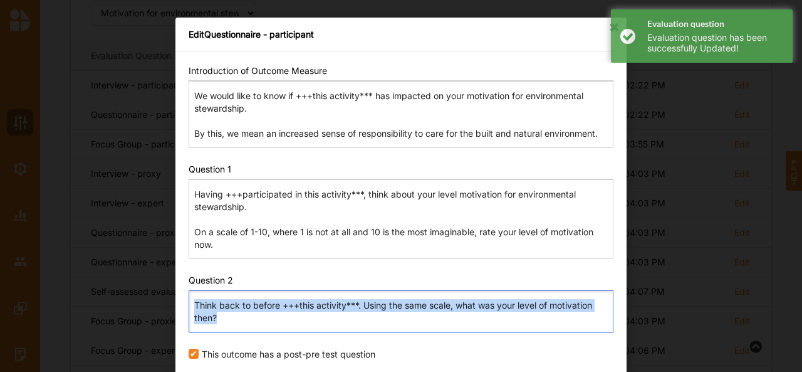
drag, startPoint x: 225, startPoint y: 314, endPoint x: 165, endPoint y: 281, distance: 67.9
click at [165, 281] on div "Edit Questionnaire - participant Introduction of Outcome Measure Rich Text Edit…" at bounding box center [401, 186] width 802 height 372
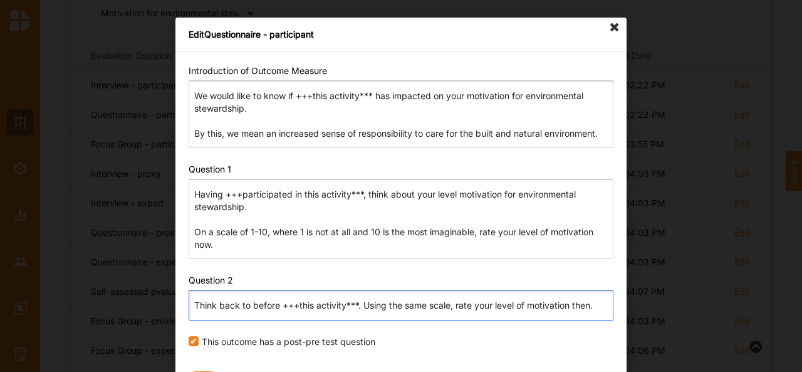
click at [449, 305] on p "Think back to before +++this activity***. Using the same scale, rate your level…" at bounding box center [400, 305] width 413 height 13
click at [557, 293] on div "Think back to before +++this activity***, rate your level of motivation then." at bounding box center [401, 304] width 425 height 29
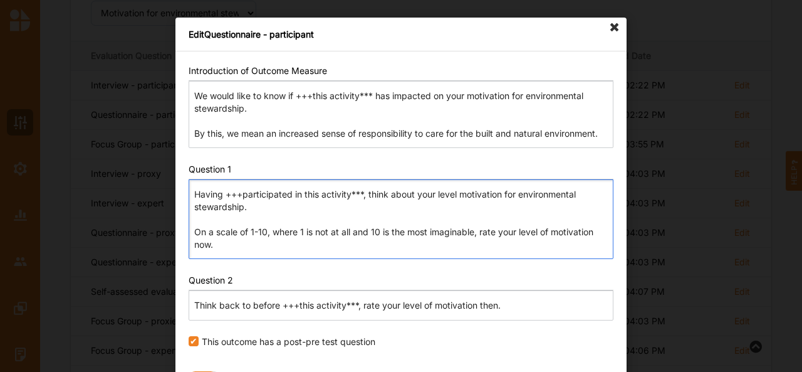
click at [480, 231] on p "Having +++participated in this activity***, think about your level motivation f…" at bounding box center [400, 219] width 413 height 63
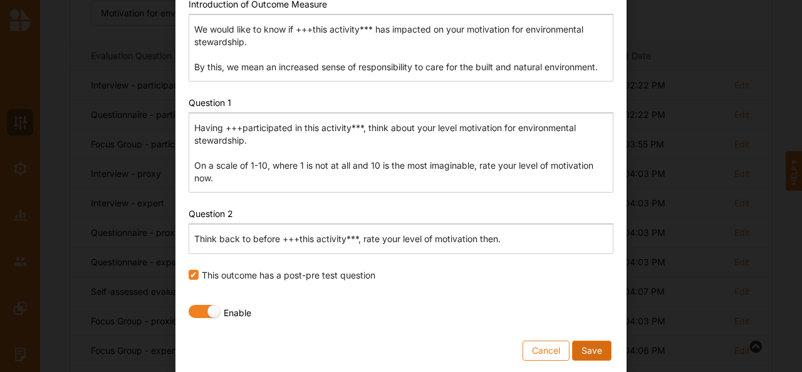
click at [590, 354] on button "Save" at bounding box center [591, 350] width 39 height 20
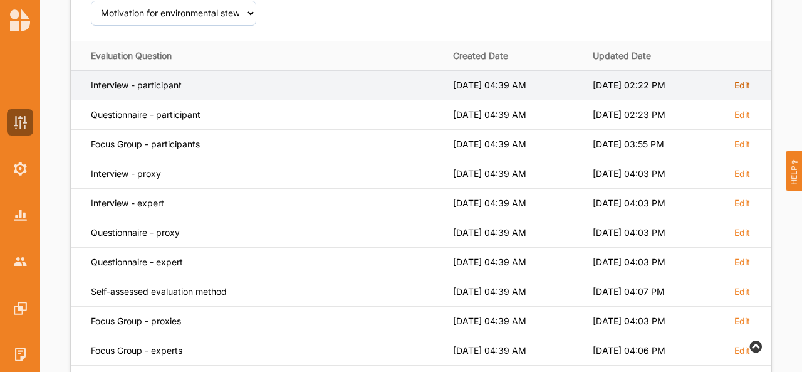
click at [740, 86] on label "Edit" at bounding box center [743, 85] width 16 height 11
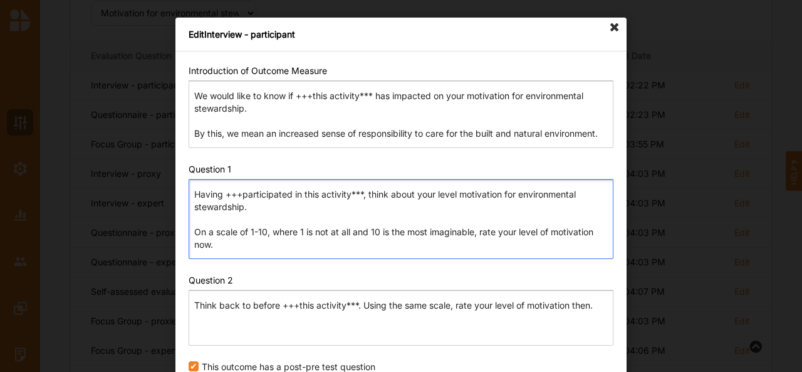
click at [479, 230] on p "Having +++participated in this activity***, think about your level motivation f…" at bounding box center [400, 219] width 413 height 63
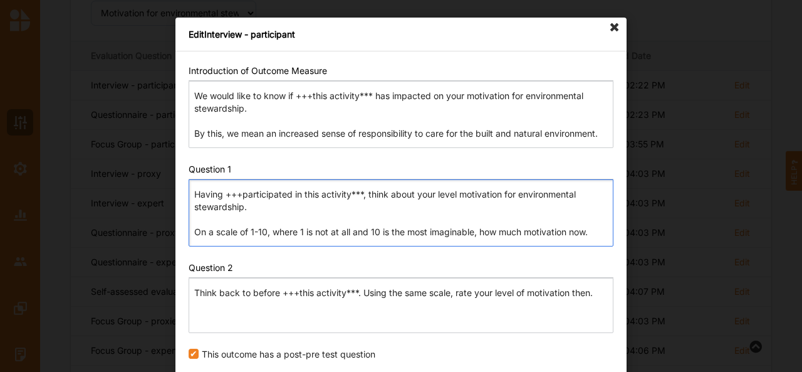
click at [570, 233] on p "Having +++participated in this activity***, think about your level motivation f…" at bounding box center [400, 213] width 413 height 50
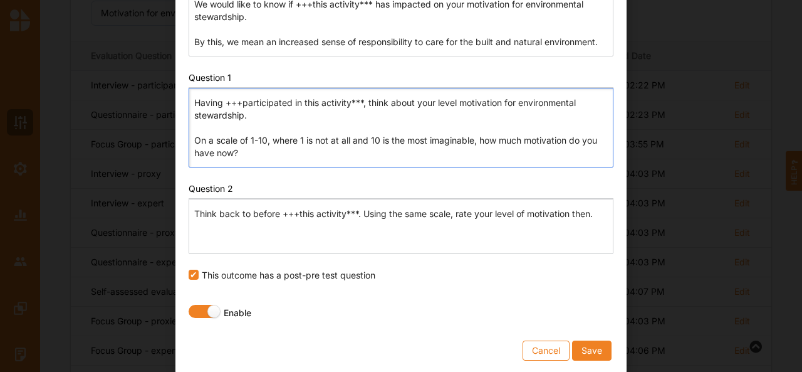
scroll to position [92, 0]
click at [471, 210] on p "Think back to before +++this activity***. Using the same scale, rate your level…" at bounding box center [400, 226] width 413 height 38
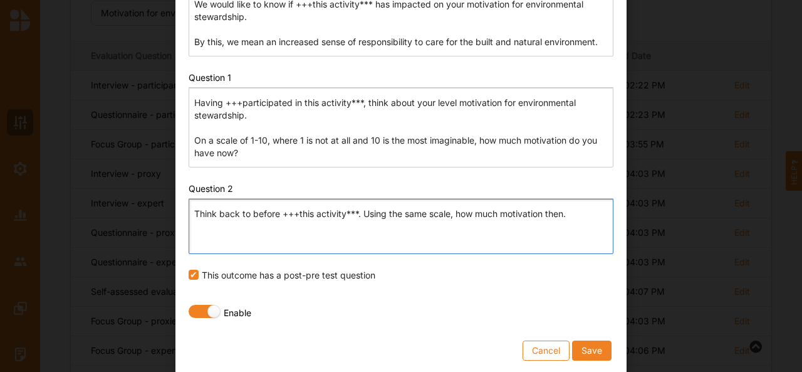
click at [547, 213] on p "Think back to before +++this activity***. Using the same scale, how much motiva…" at bounding box center [400, 226] width 413 height 38
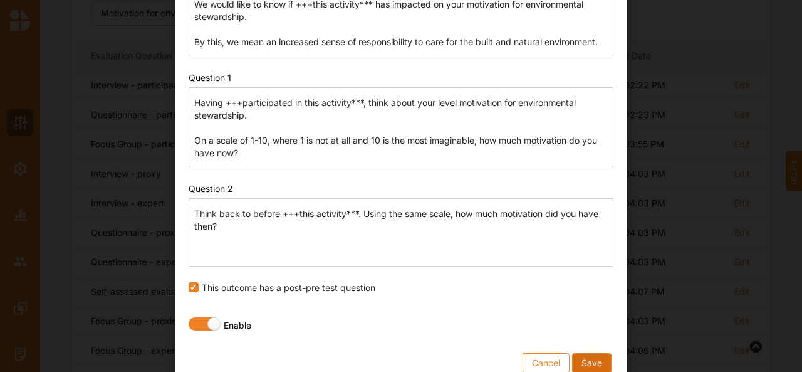
click at [592, 362] on button "Save" at bounding box center [591, 363] width 39 height 20
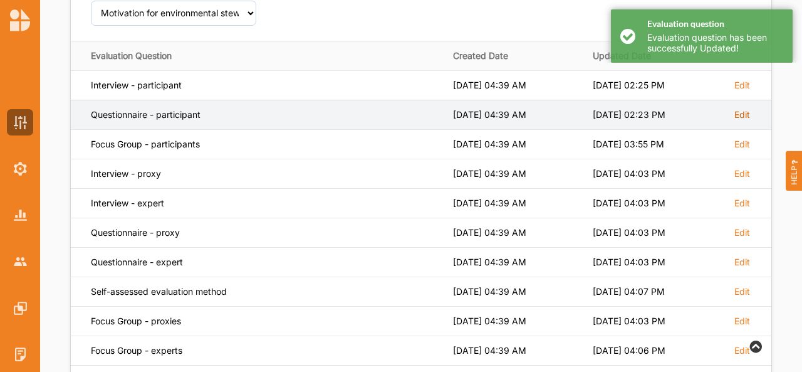
click at [742, 111] on label "Edit" at bounding box center [743, 114] width 16 height 11
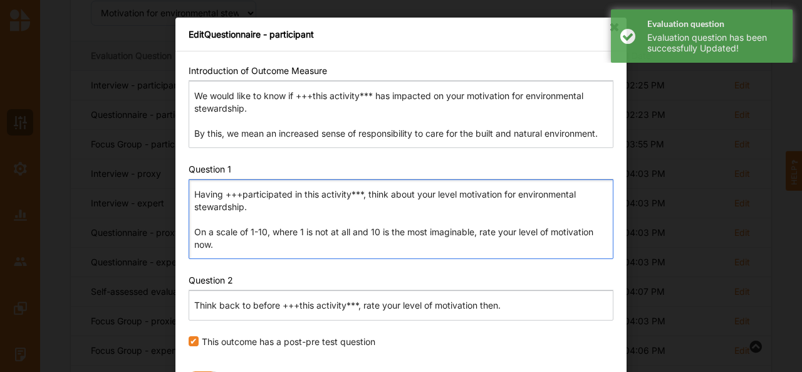
click at [479, 233] on p "Having +++participated in this activity***, think about your level motivation f…" at bounding box center [400, 219] width 413 height 63
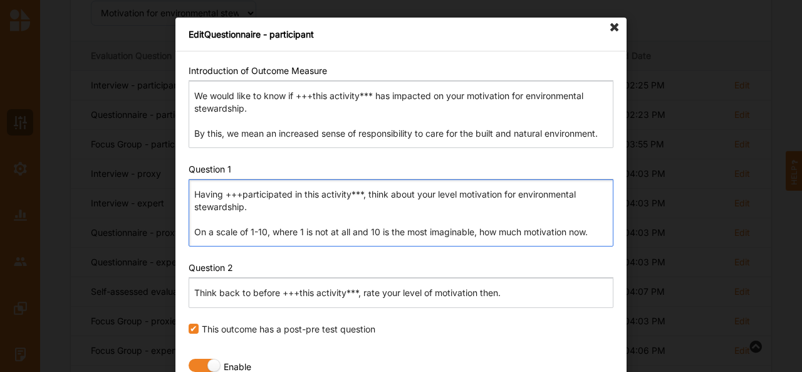
click at [568, 233] on p "Having +++participated in this activity***, think about your level motivation f…" at bounding box center [400, 213] width 413 height 50
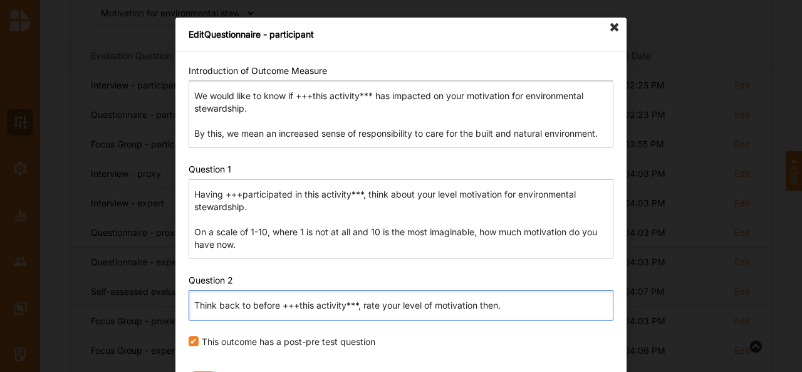
click at [381, 306] on p "Think back to before +++this activity***, rate your level of motivation then." at bounding box center [400, 305] width 413 height 13
click at [451, 305] on p "Think back to before +++this activity***, how much motivation then." at bounding box center [400, 305] width 413 height 13
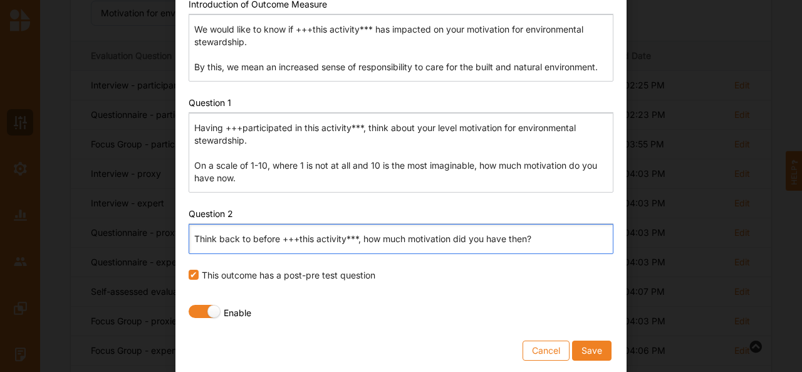
scroll to position [66, 0]
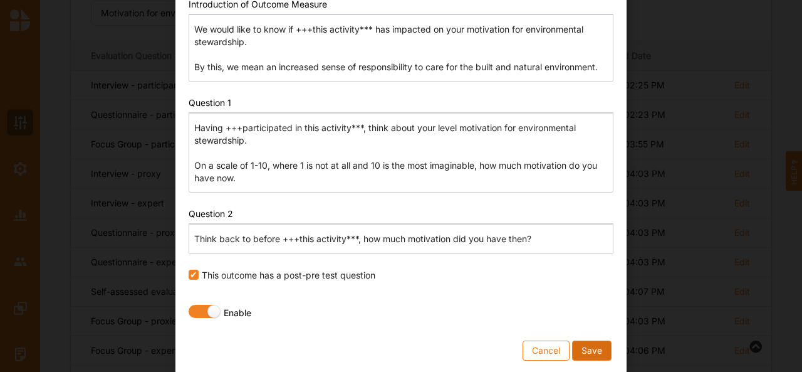
click at [587, 346] on button "Save" at bounding box center [591, 350] width 39 height 20
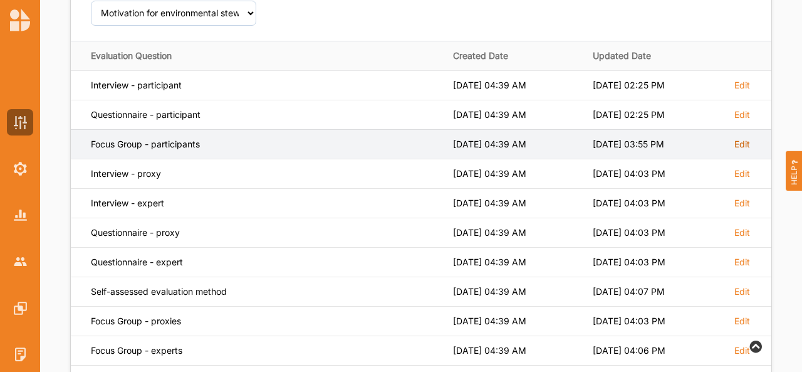
click at [742, 142] on label "Edit" at bounding box center [743, 144] width 16 height 11
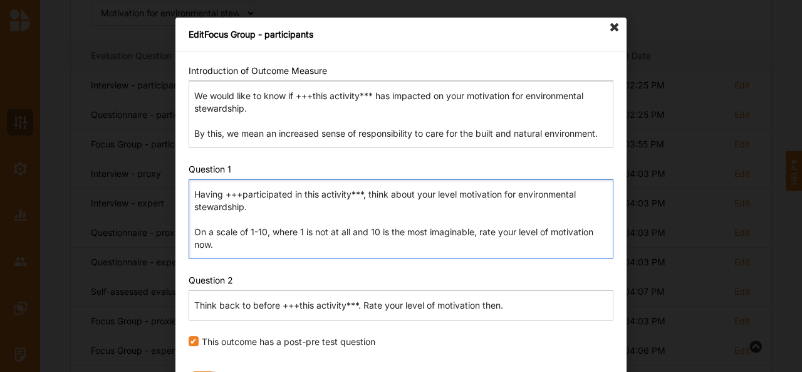
click at [479, 233] on p "Having +++participated in this activity***, think about your level motivation f…" at bounding box center [400, 219] width 413 height 63
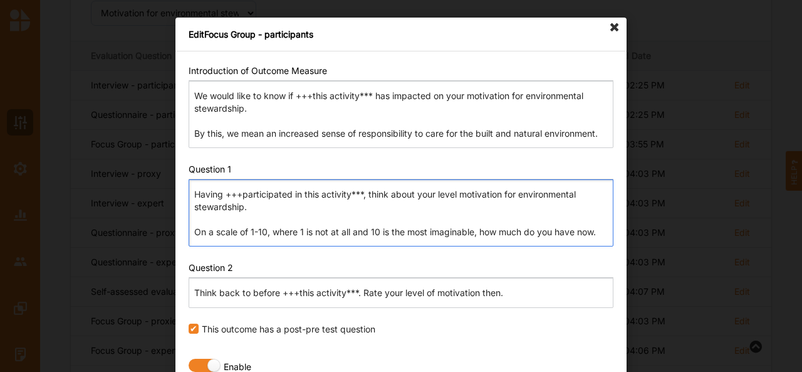
click at [595, 236] on p "Having +++participated in this activity***, think about your level motivation f…" at bounding box center [400, 213] width 413 height 50
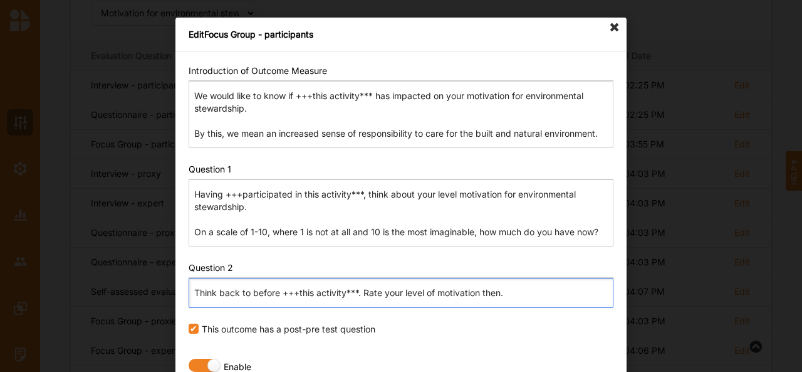
click at [384, 290] on p "Think back to before +++this activity***. Rate your level of motivation then." at bounding box center [400, 292] width 413 height 13
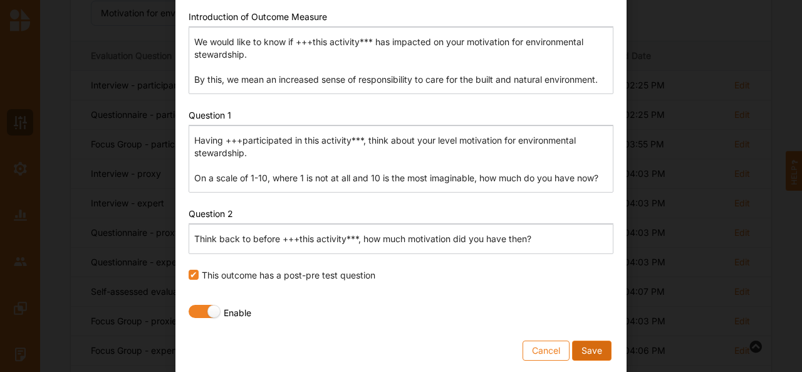
click at [588, 342] on button "Save" at bounding box center [591, 350] width 39 height 20
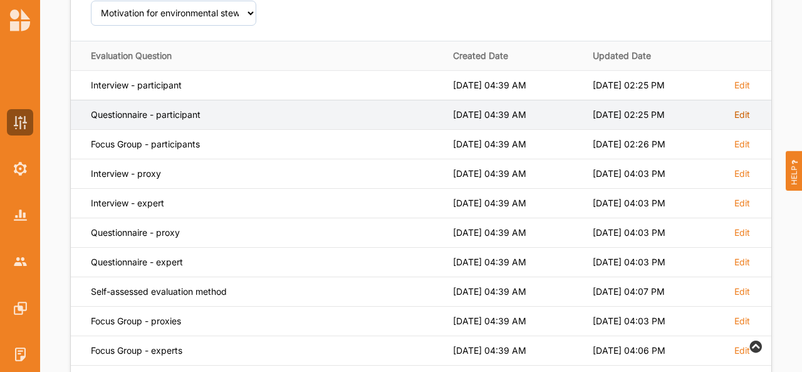
click at [743, 114] on label "Edit" at bounding box center [743, 114] width 16 height 11
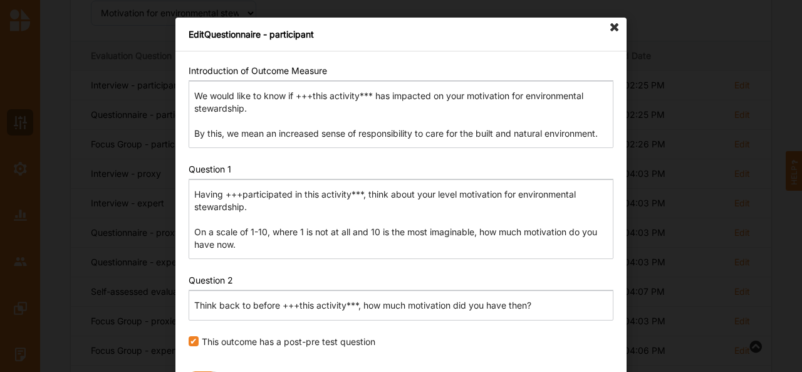
scroll to position [66, 0]
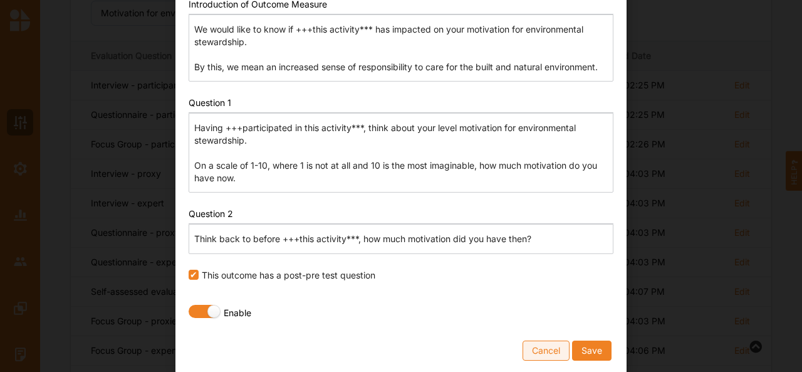
click at [523, 347] on button "Cancel" at bounding box center [546, 350] width 47 height 20
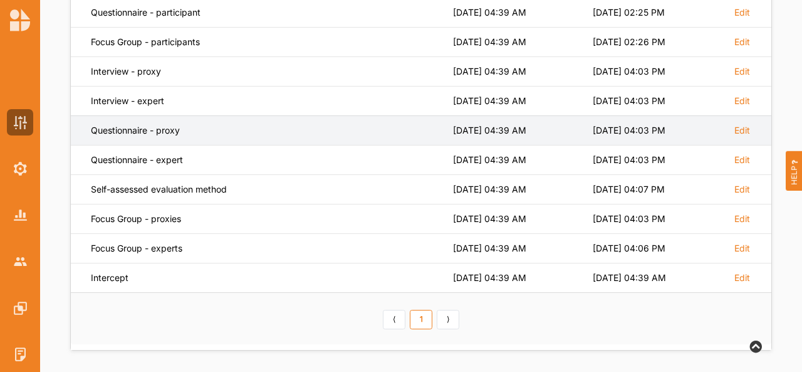
scroll to position [0, 0]
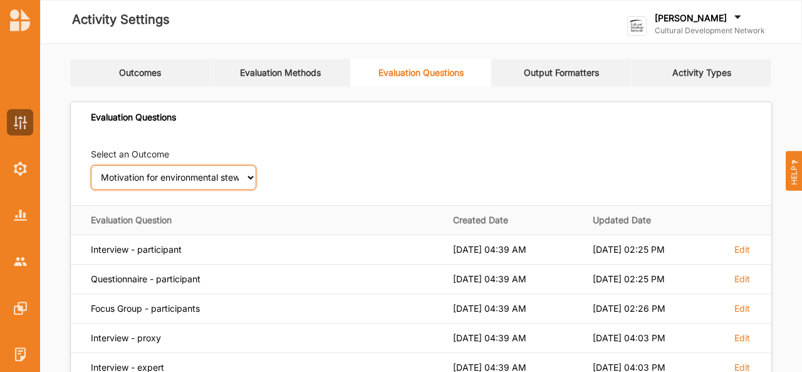
click at [149, 180] on select "Select an Outcome Creativity stimulated Aesthetic enrichment experienced Knowle…" at bounding box center [173, 177] width 165 height 25
click at [91, 165] on select "Select an Outcome Creativity stimulated Aesthetic enrichment experienced Knowle…" at bounding box center [173, 177] width 165 height 25
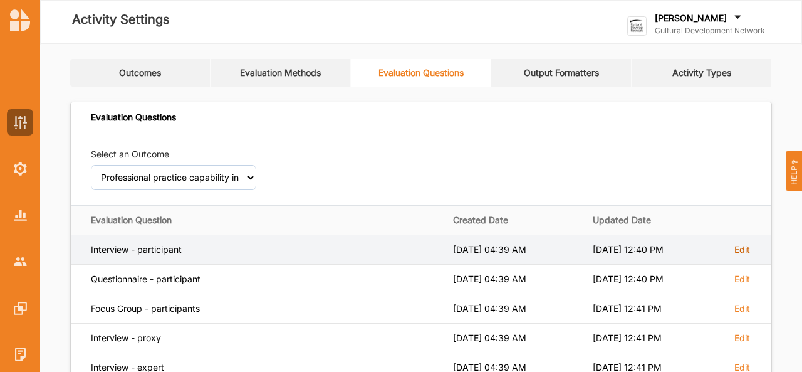
click at [744, 246] on label "Edit" at bounding box center [743, 249] width 16 height 11
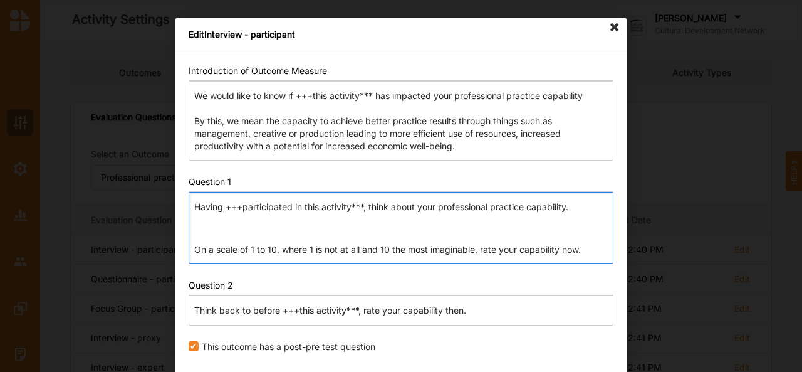
click at [480, 249] on p "On a scale of 1 to 10, where 1 is not at all and 10 the most imaginable, rate y…" at bounding box center [400, 249] width 413 height 13
click at [564, 246] on p "On a scale of 1 to 10, where 1 is not at all and 10 the most imaginable, how mu…" at bounding box center [400, 249] width 413 height 13
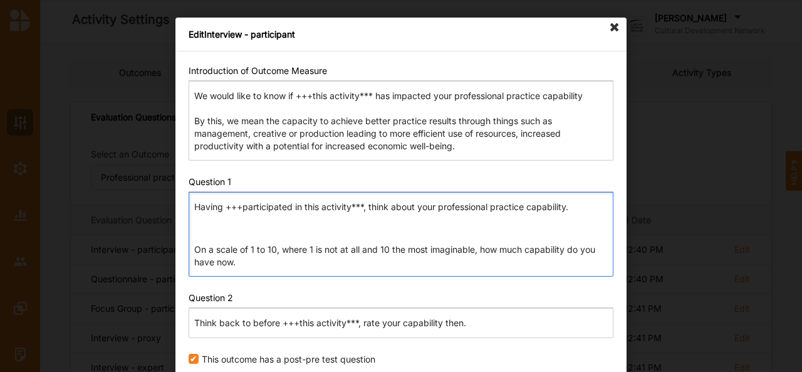
click at [391, 261] on p "On a scale of 1 to 10, where 1 is not at all and 10 the most imaginable, how mu…" at bounding box center [400, 255] width 413 height 25
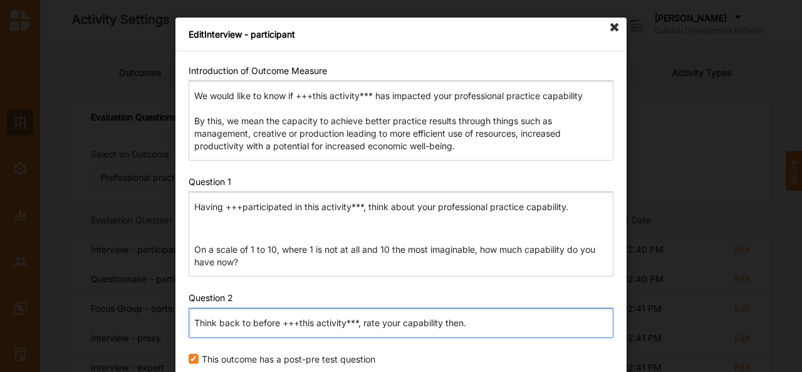
click at [380, 322] on p "Think back to before +++this activity***, rate your capability then." at bounding box center [400, 323] width 413 height 13
click at [360, 323] on p "Think back to before +++this activity***, how much capability did you have then?" at bounding box center [400, 323] width 413 height 13
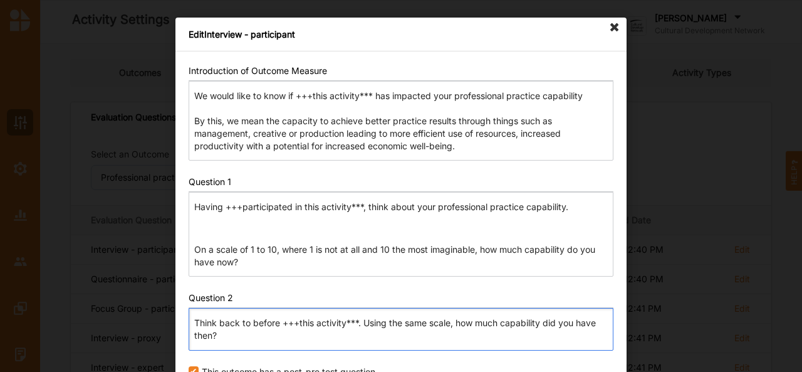
scroll to position [97, 0]
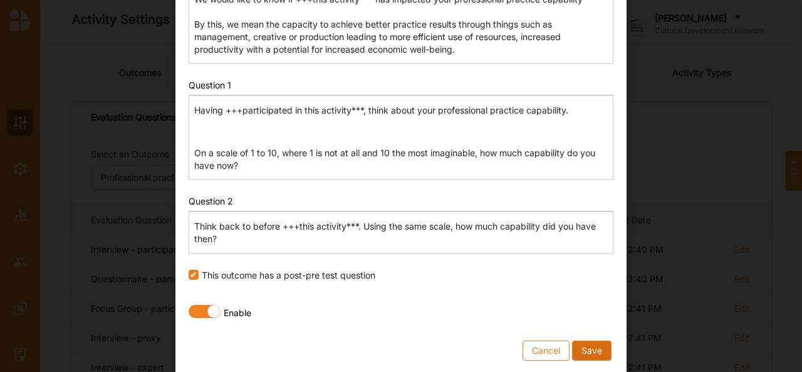
click at [588, 341] on button "Save" at bounding box center [591, 350] width 39 height 20
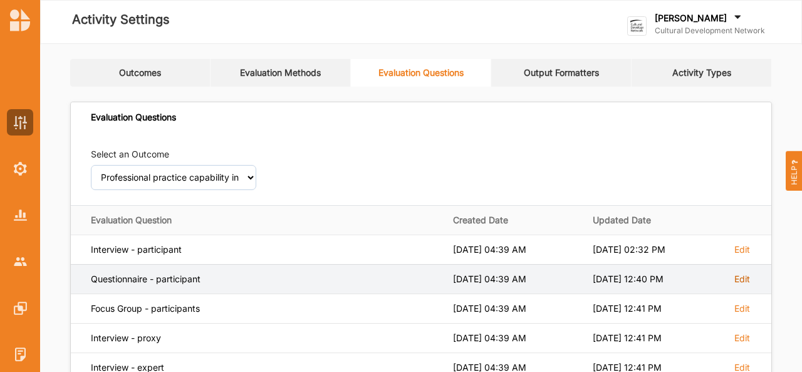
click at [743, 280] on label "Edit" at bounding box center [743, 278] width 16 height 11
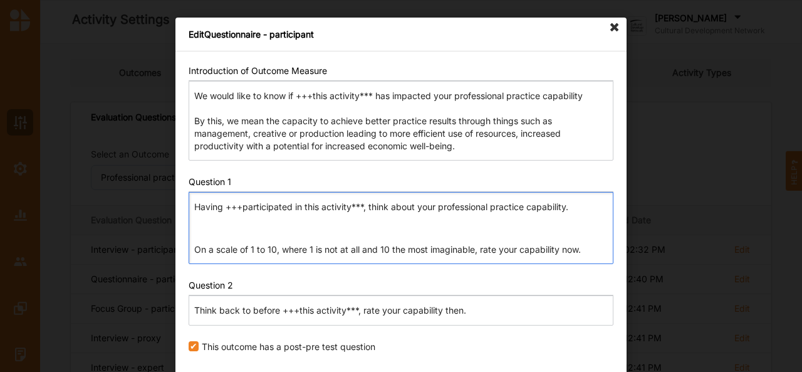
click at [478, 248] on p "On a scale of 1 to 10, where 1 is not at all and 10 the most imaginable, rate y…" at bounding box center [400, 249] width 413 height 13
click at [565, 249] on p "On a scale of 1 to 10, where 1 is not at all and 10 the most imaginable, how mu…" at bounding box center [400, 249] width 413 height 13
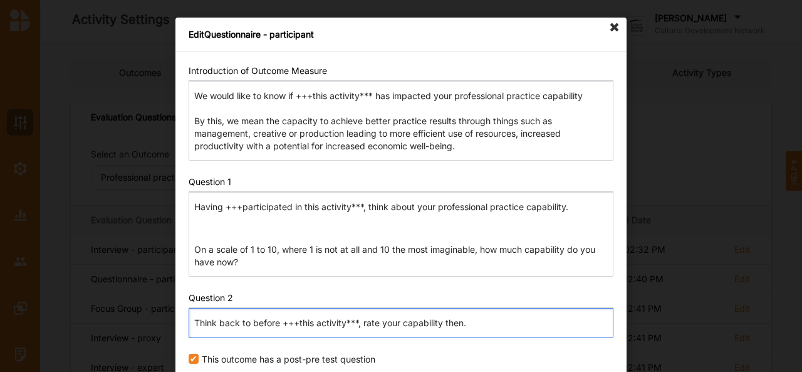
click at [377, 320] on p "Think back to before +++this activity***, rate your capability then." at bounding box center [400, 323] width 413 height 13
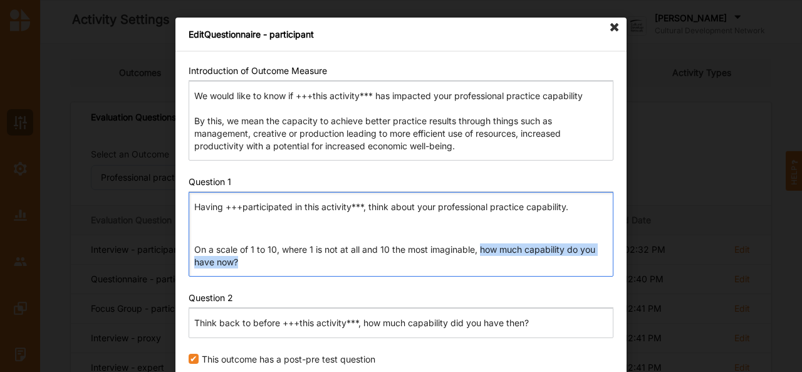
drag, startPoint x: 479, startPoint y: 246, endPoint x: 496, endPoint y: 264, distance: 25.3
click at [496, 264] on p "On a scale of 1 to 10, where 1 is not at all and 10 the most imaginable, how mu…" at bounding box center [400, 255] width 413 height 25
copy p "how much capability do you have now?"
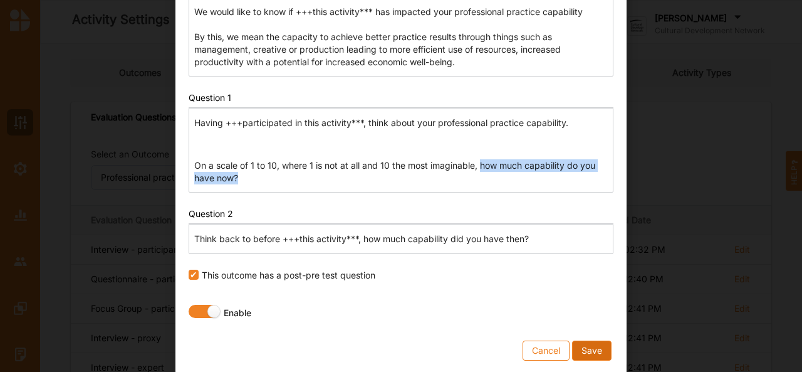
click at [590, 350] on button "Save" at bounding box center [591, 350] width 39 height 20
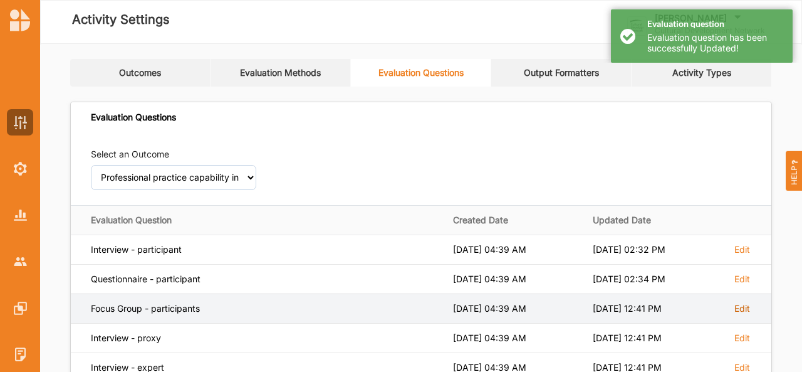
click at [750, 307] on label "Edit" at bounding box center [743, 308] width 16 height 11
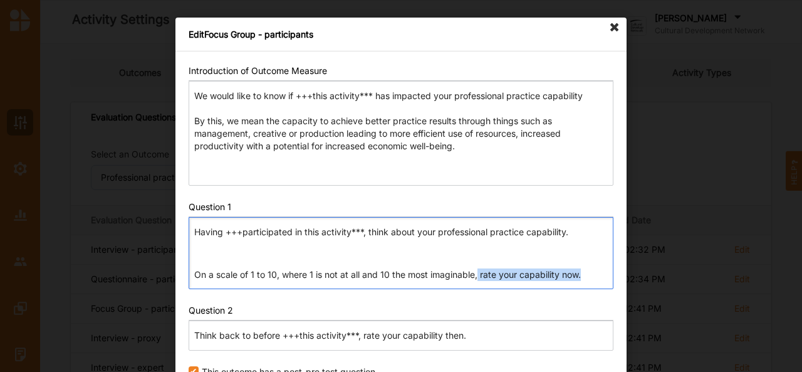
drag, startPoint x: 589, startPoint y: 270, endPoint x: 475, endPoint y: 268, distance: 113.5
click at [475, 268] on p "On a scale of 1 to 10, where 1 is not at all and 10 the most imaginable, rate y…" at bounding box center [400, 274] width 413 height 13
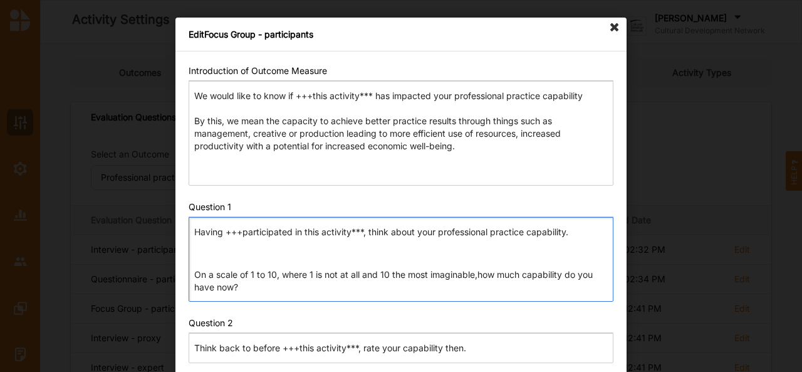
click at [475, 273] on p "On a scale of 1 to 10, where 1 is not at all and 10 the most imaginable,how muc…" at bounding box center [400, 280] width 413 height 25
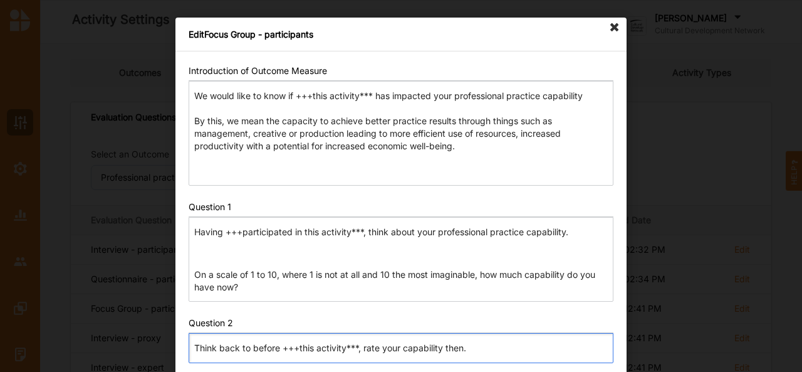
click at [362, 350] on p "Think back to before +++this activity***, rate your capability then." at bounding box center [400, 348] width 413 height 13
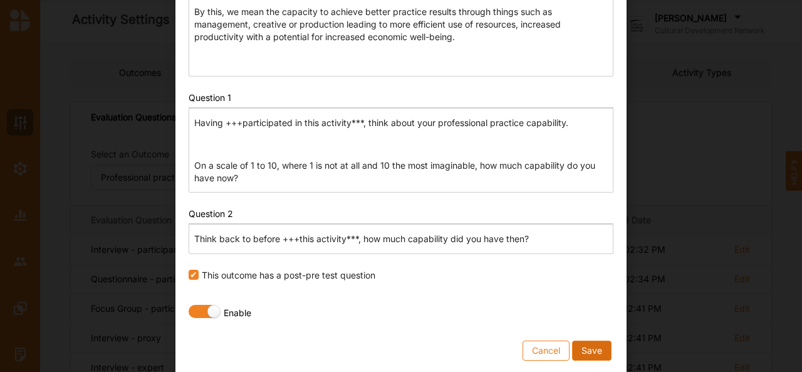
click at [602, 344] on button "Save" at bounding box center [591, 350] width 39 height 20
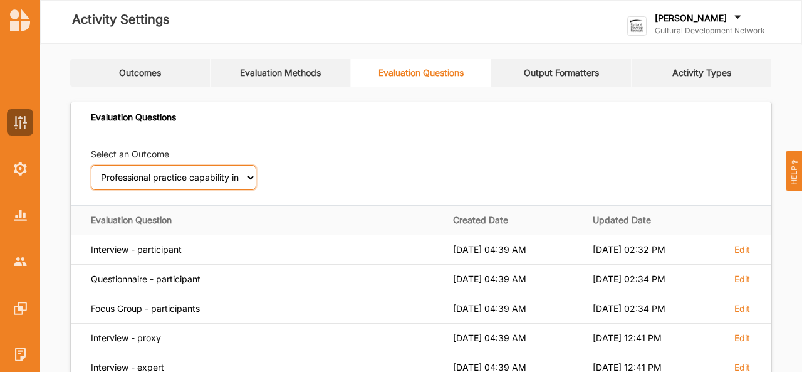
click at [248, 179] on select "Select an Outcome Creativity stimulated Aesthetic enrichment experienced Knowle…" at bounding box center [173, 177] width 165 height 25
select select "11"
click at [91, 165] on select "Select an Outcome Creativity stimulated Aesthetic enrichment experienced Knowle…" at bounding box center [173, 177] width 165 height 25
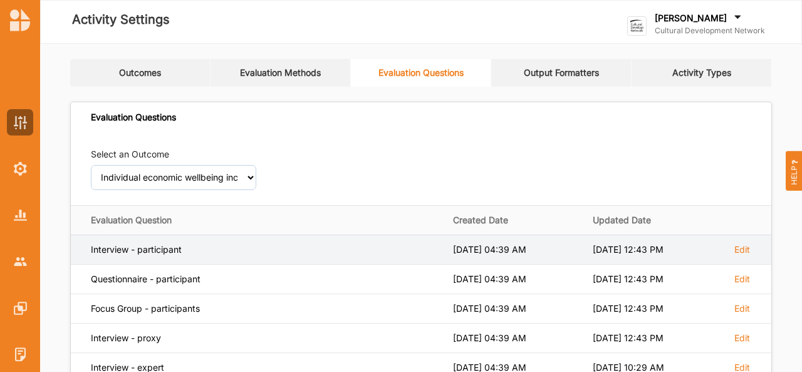
click at [742, 254] on td "Edit" at bounding box center [748, 248] width 48 height 29
click at [741, 249] on label "Edit" at bounding box center [743, 249] width 16 height 11
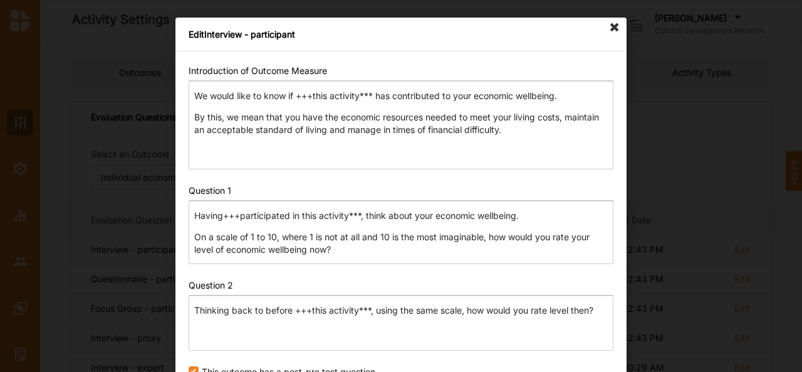
click at [220, 215] on p "Having+++participated in this activity***, think about your economic wellbeing." at bounding box center [400, 215] width 413 height 13
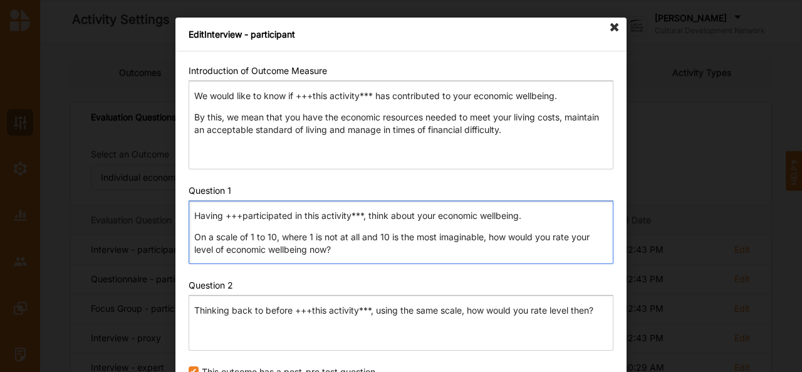
scroll to position [97, 0]
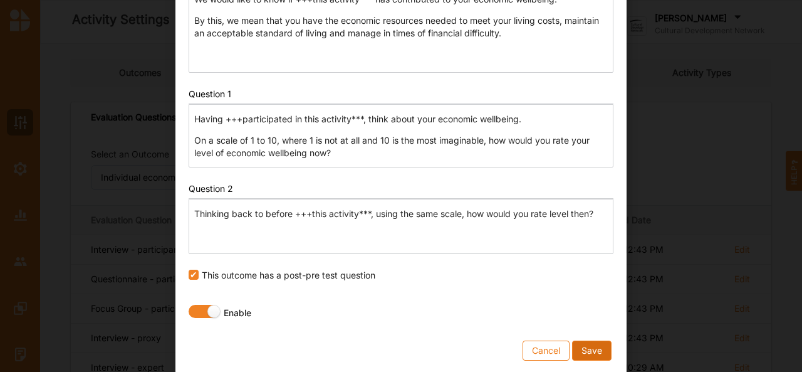
click at [591, 351] on button "Save" at bounding box center [591, 350] width 39 height 20
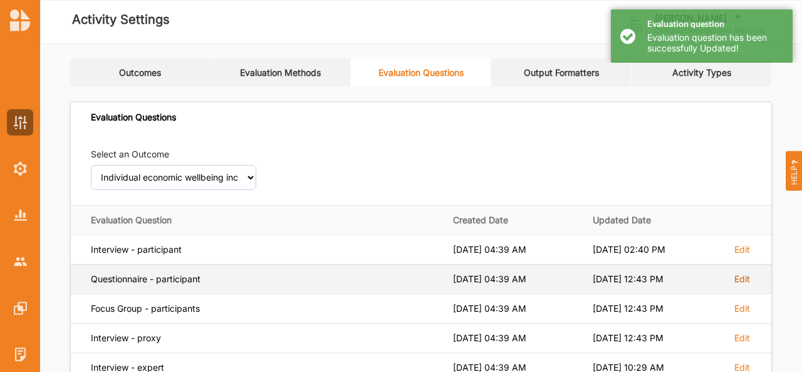
click at [746, 280] on label "Edit" at bounding box center [743, 278] width 16 height 11
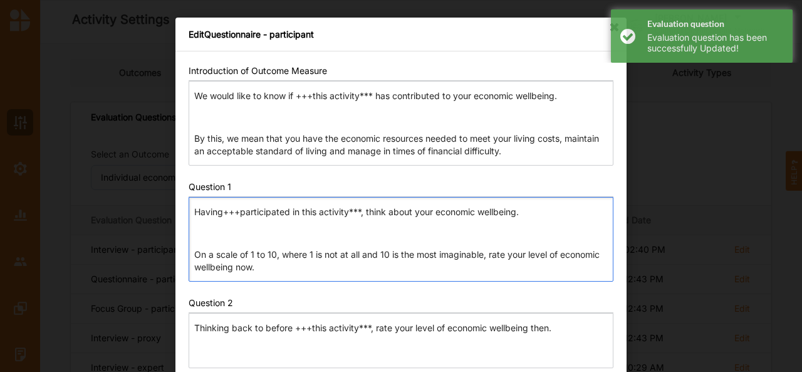
click at [221, 214] on p "Having+++participated in this activity***, think about your economic wellbeing." at bounding box center [400, 212] width 413 height 13
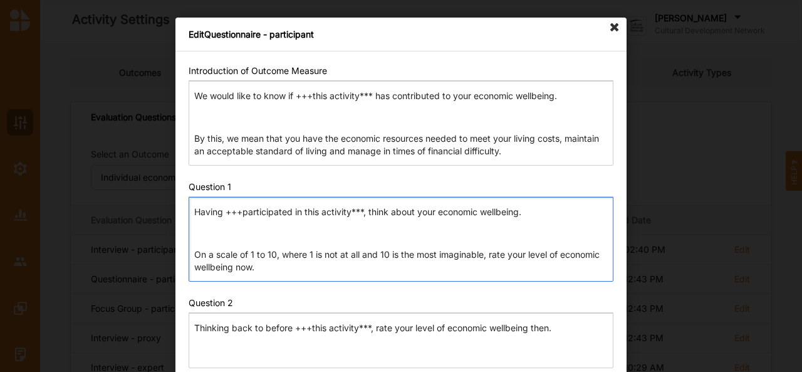
scroll to position [114, 0]
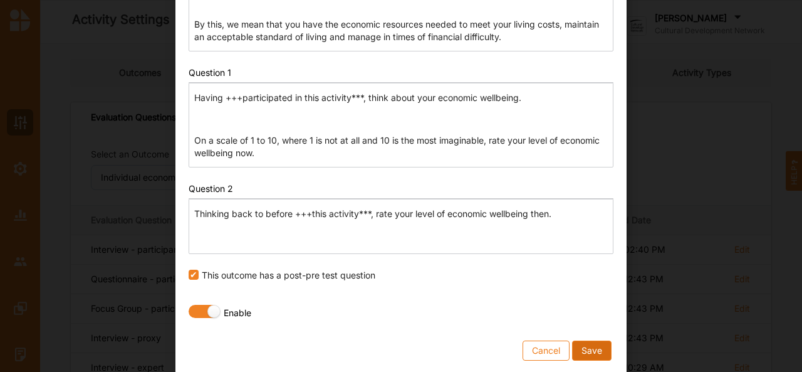
click at [598, 352] on button "Save" at bounding box center [591, 350] width 39 height 20
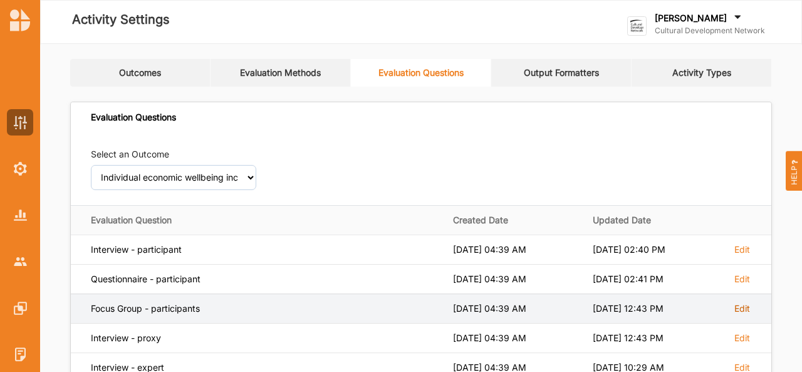
click at [747, 308] on label "Edit" at bounding box center [743, 308] width 16 height 11
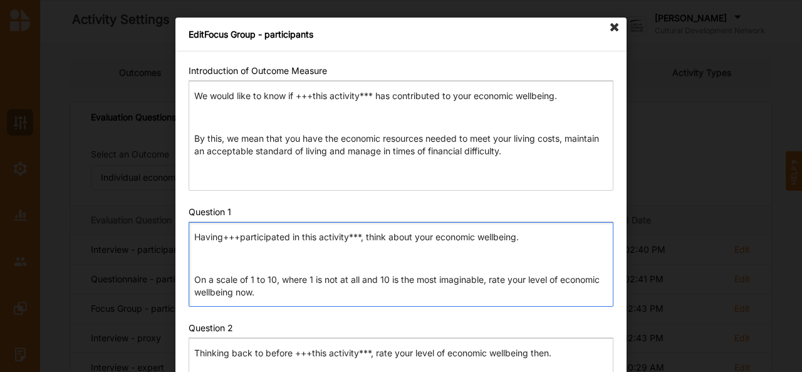
click at [219, 236] on p "Having+++participated in this activity***, think about your economic wellbeing." at bounding box center [400, 237] width 413 height 13
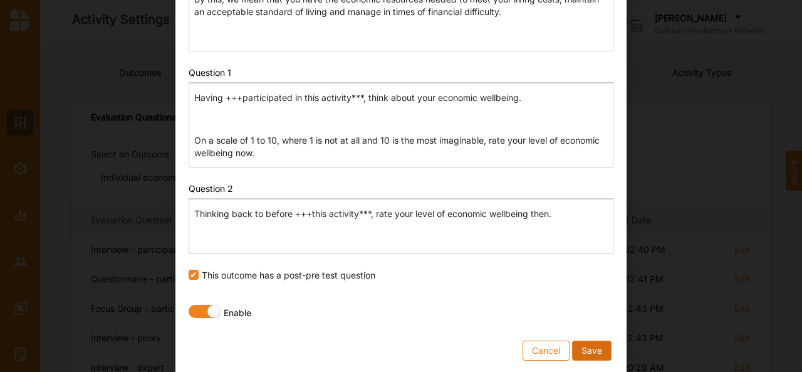
click at [592, 345] on button "Save" at bounding box center [591, 350] width 39 height 20
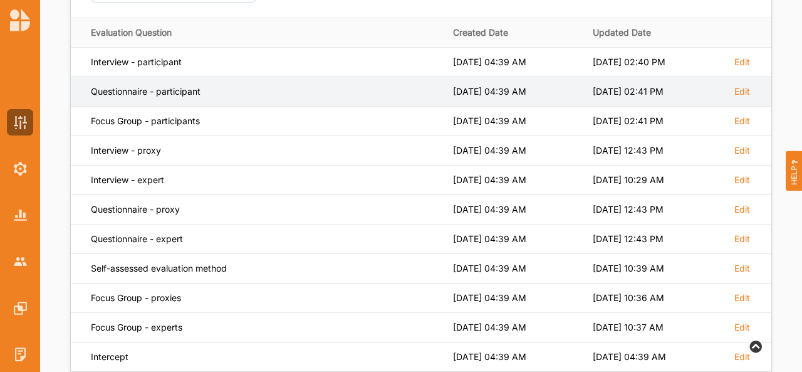
scroll to position [187, 0]
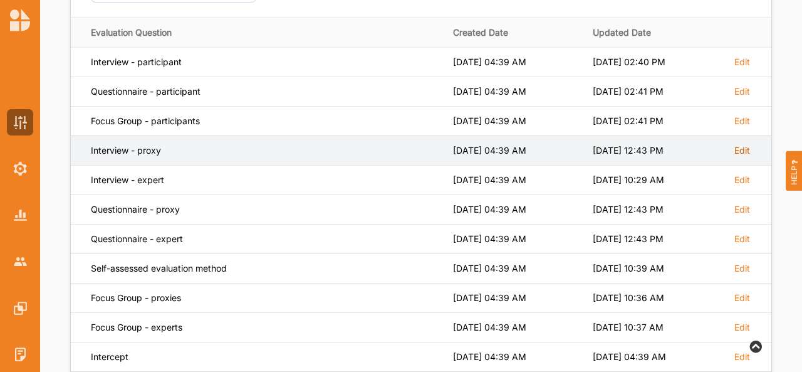
click at [742, 149] on label "Edit" at bounding box center [743, 150] width 16 height 11
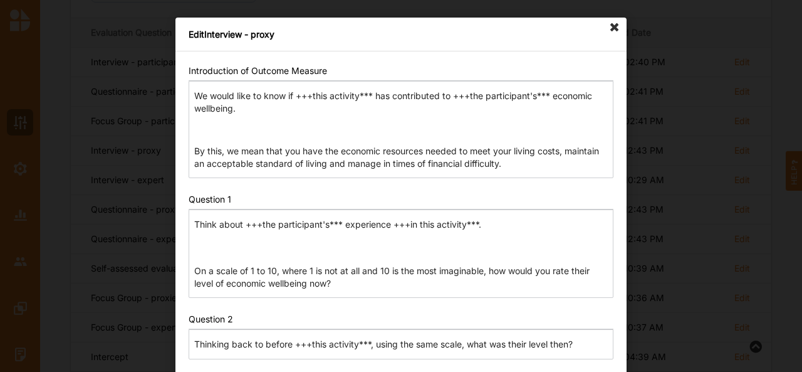
scroll to position [105, 0]
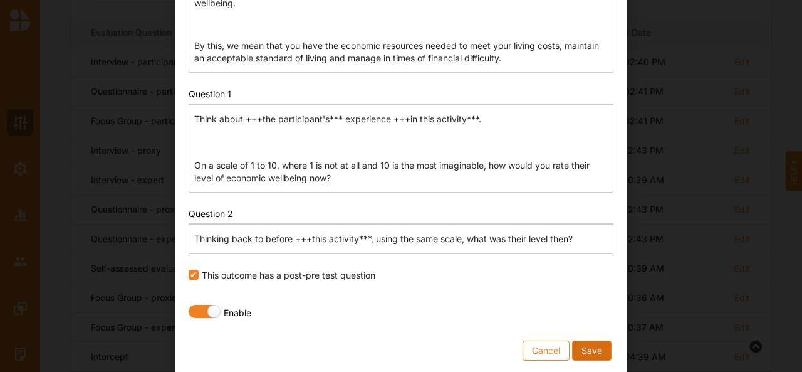
click at [594, 348] on button "Save" at bounding box center [591, 350] width 39 height 20
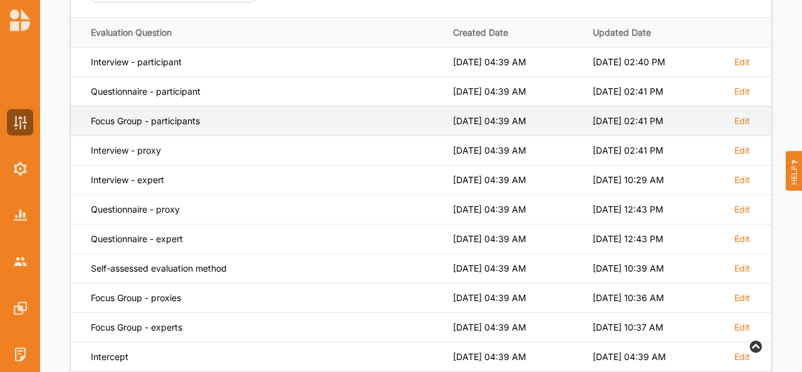
scroll to position [0, 0]
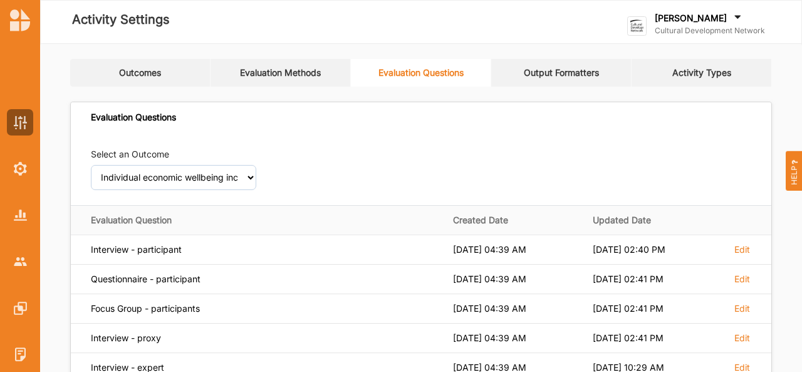
click at [285, 78] on link "Evaluation Methods" at bounding box center [281, 73] width 140 height 28
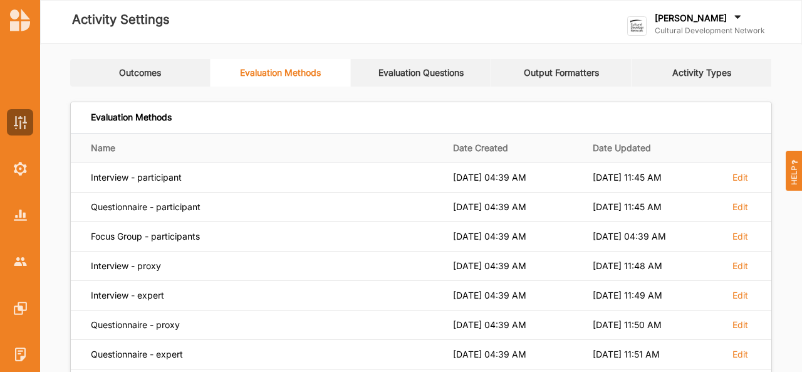
click at [699, 16] on div "[PERSON_NAME]" at bounding box center [710, 19] width 110 height 14
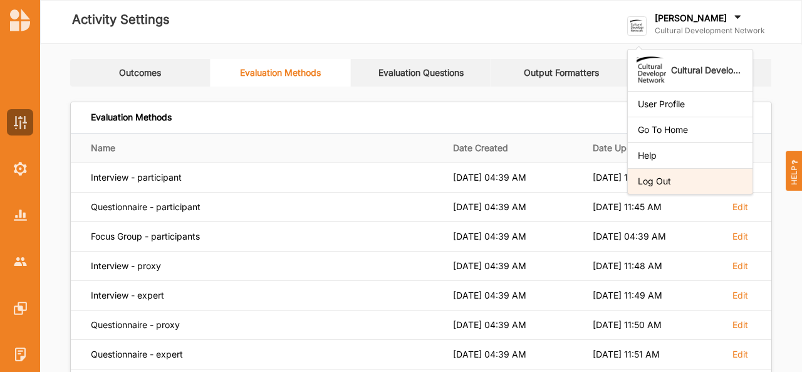
click at [657, 181] on div "Log Out" at bounding box center [690, 181] width 105 height 11
